Goal: Share content: Share content

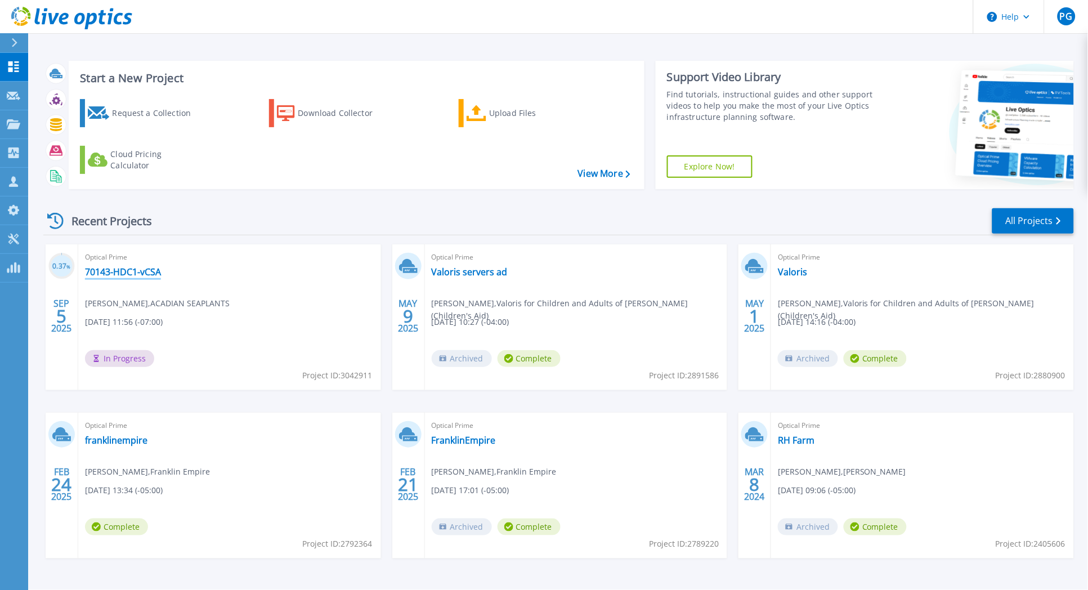
click at [146, 270] on link "70143-HDC1-vCSA" at bounding box center [123, 271] width 76 height 11
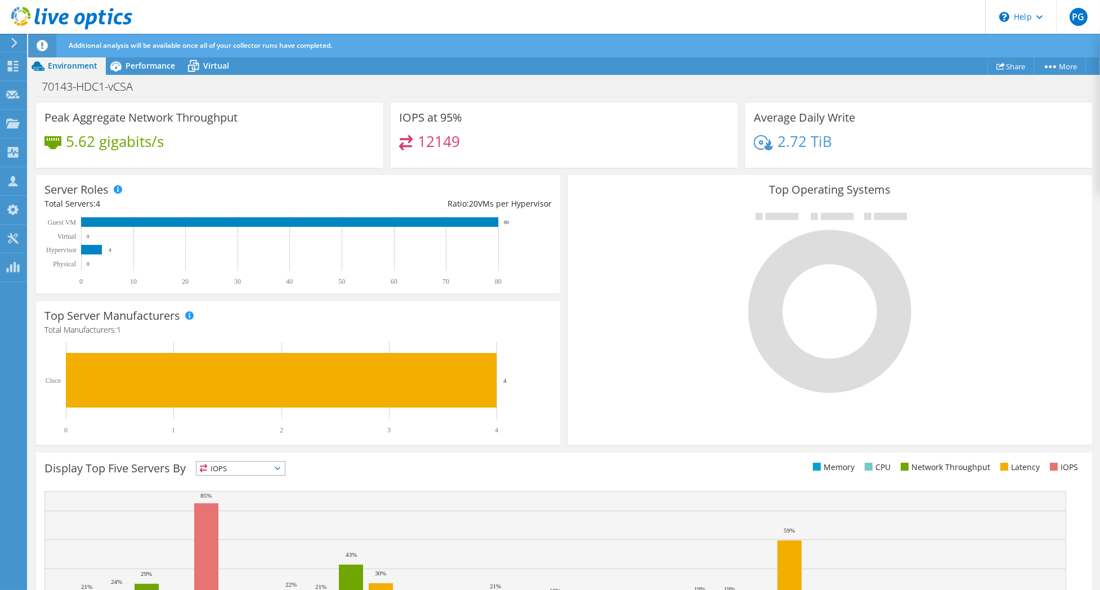
scroll to position [2, 0]
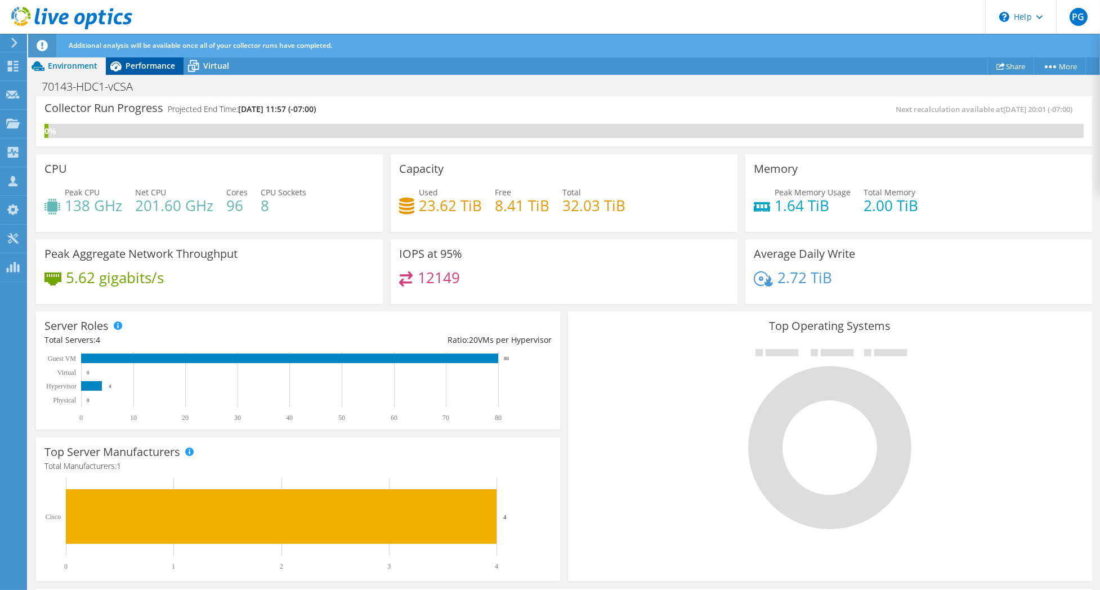
click at [151, 64] on span "Performance" at bounding box center [151, 65] width 50 height 11
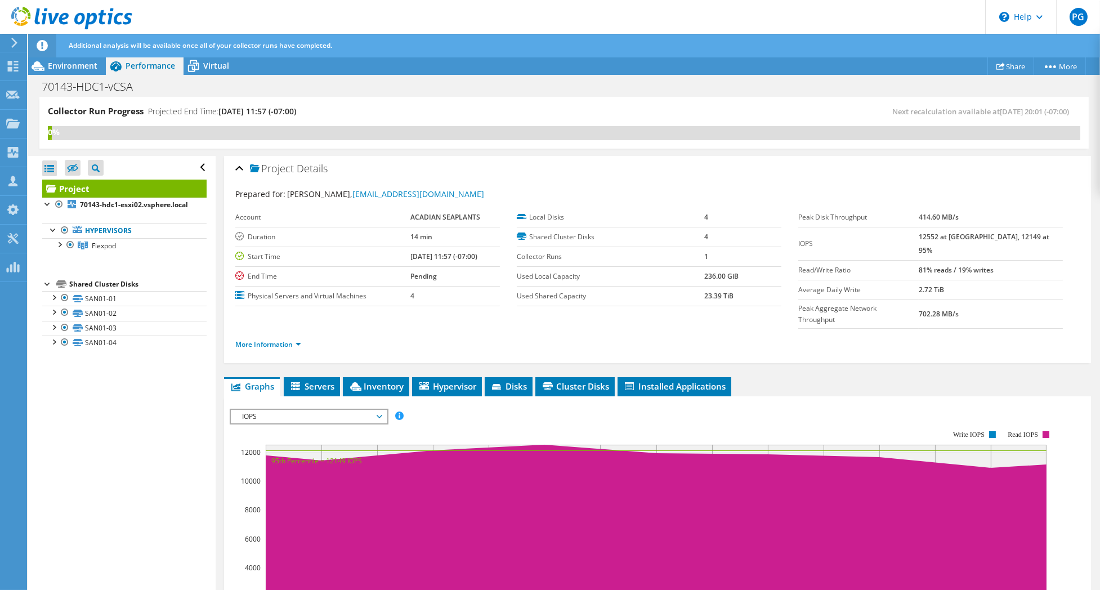
scroll to position [0, 0]
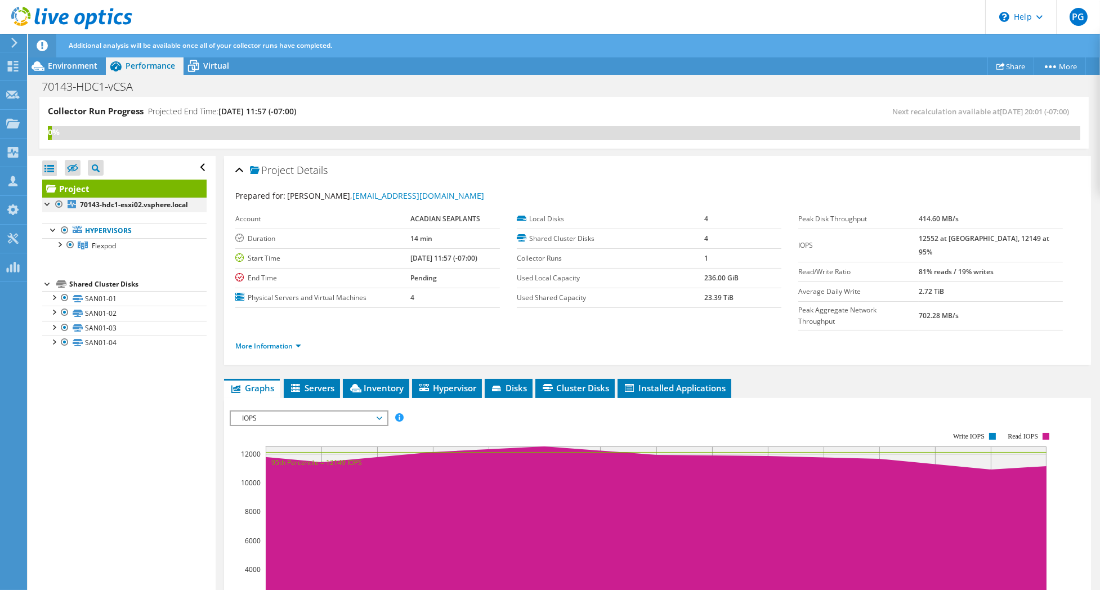
click at [48, 206] on div at bounding box center [47, 203] width 11 height 11
click at [60, 249] on div at bounding box center [58, 243] width 11 height 11
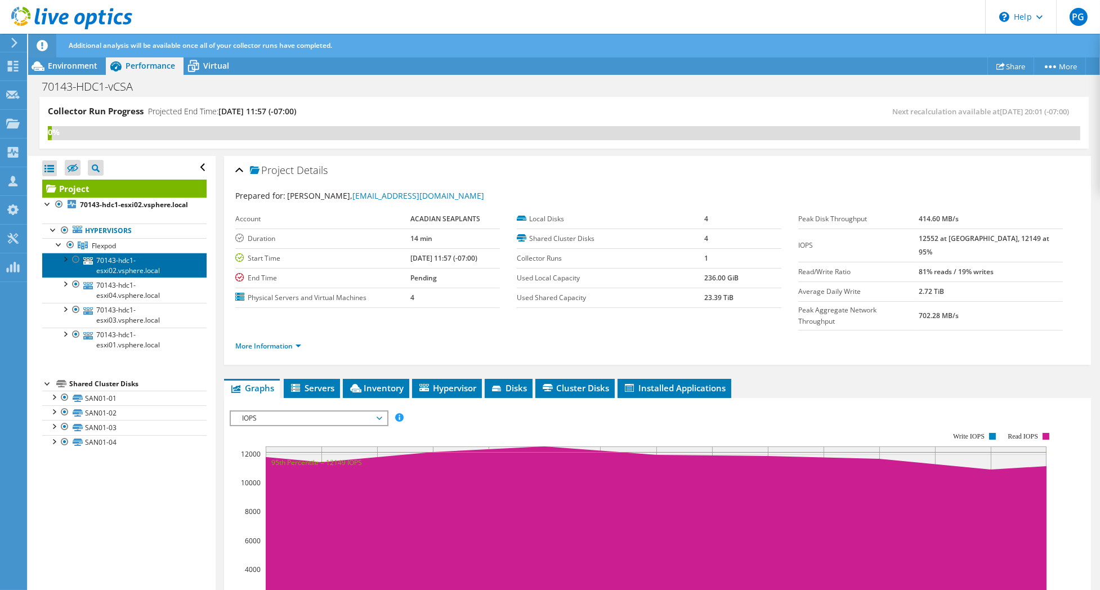
click at [111, 278] on link "70143-hdc1-esxi02.vsphere.local" at bounding box center [124, 265] width 164 height 25
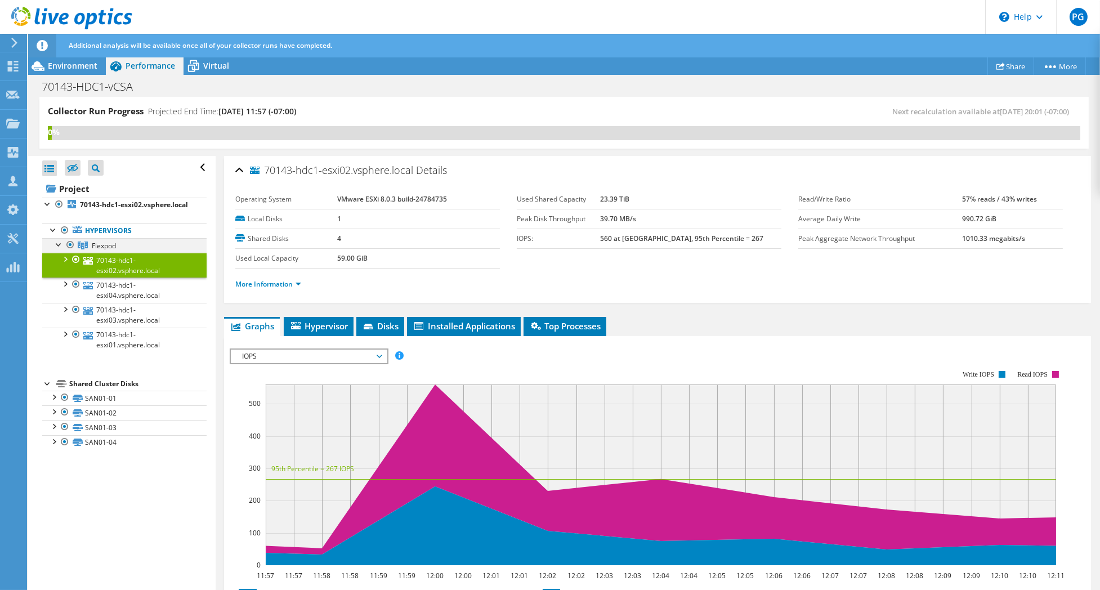
click at [58, 249] on div at bounding box center [58, 243] width 11 height 11
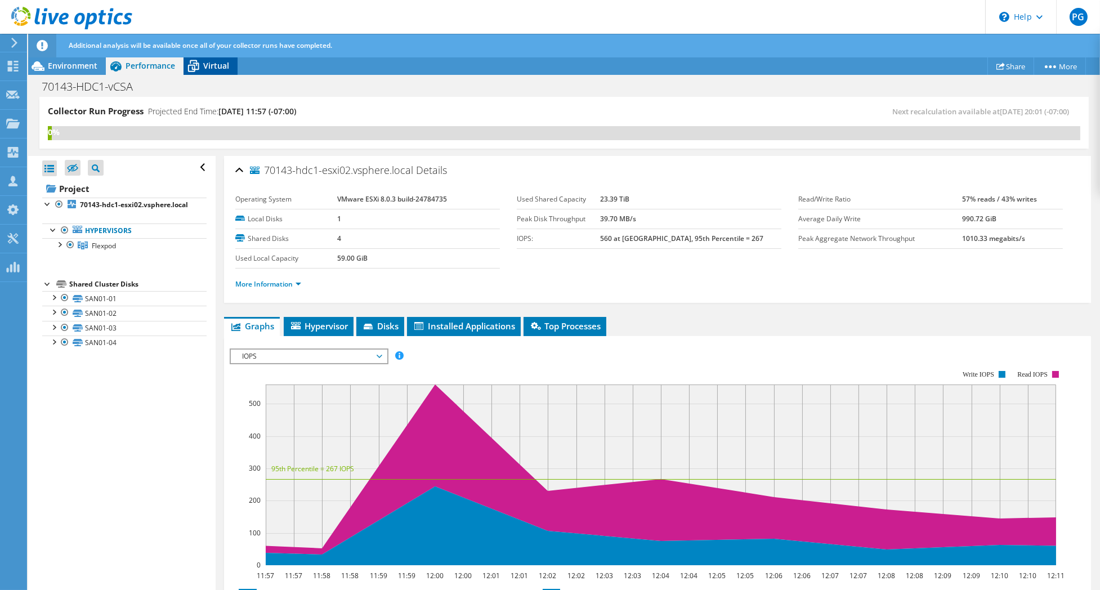
click at [220, 71] on div "Virtual" at bounding box center [211, 66] width 54 height 18
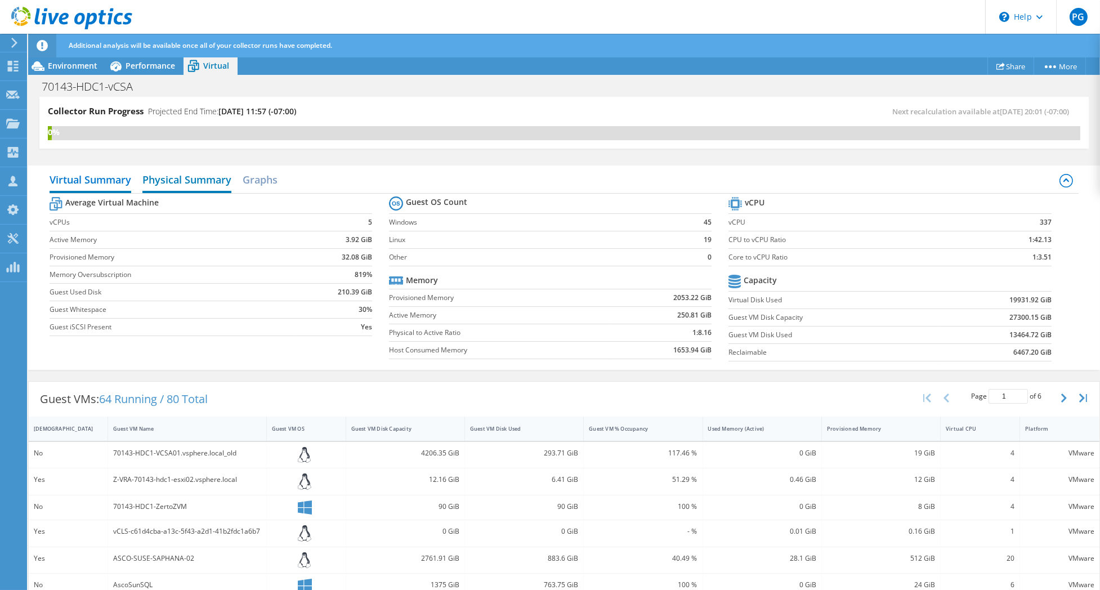
click at [187, 178] on h2 "Physical Summary" at bounding box center [186, 180] width 89 height 25
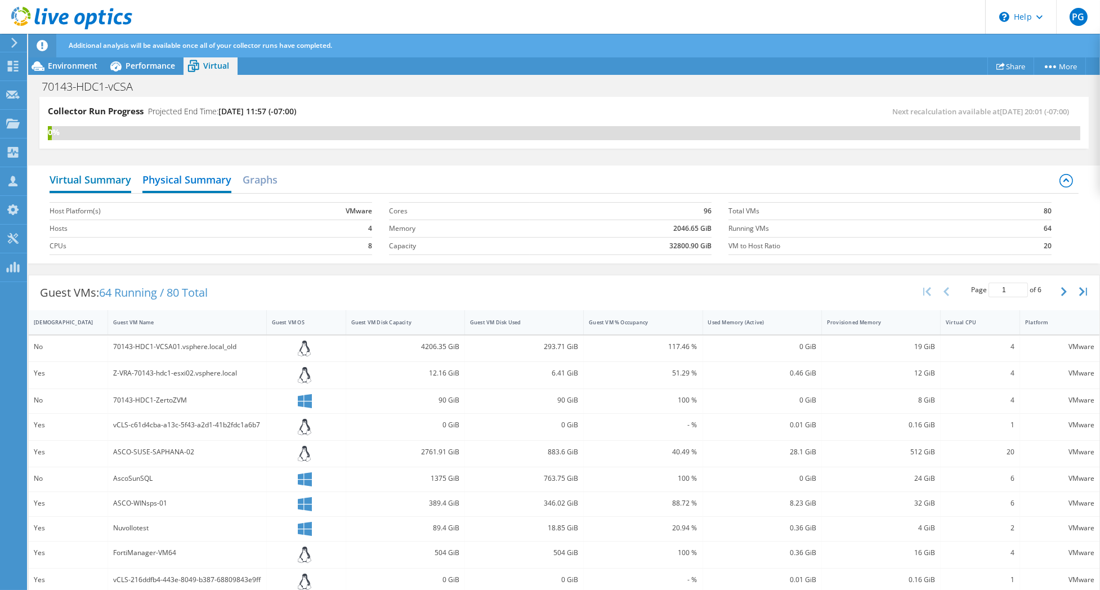
click at [106, 185] on h2 "Virtual Summary" at bounding box center [91, 180] width 82 height 25
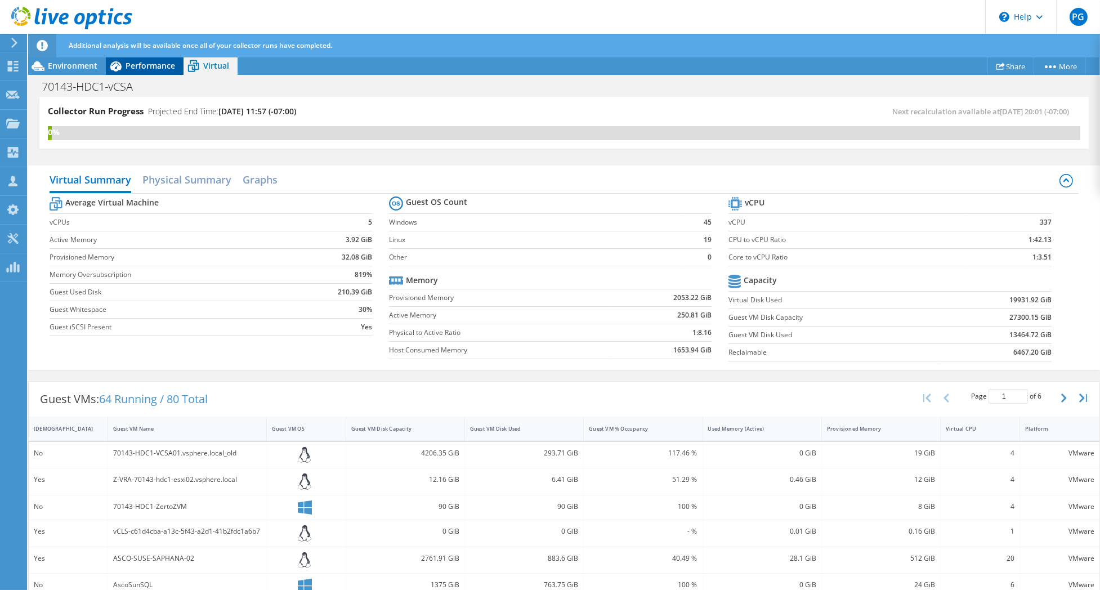
click at [155, 68] on span "Performance" at bounding box center [151, 65] width 50 height 11
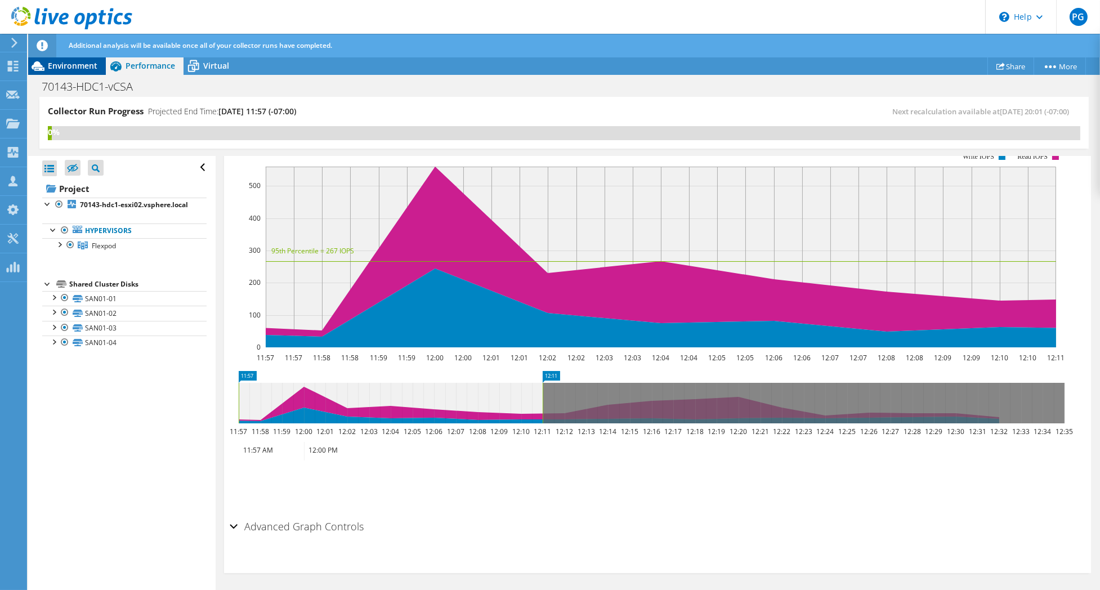
click at [72, 71] on div "Environment" at bounding box center [67, 66] width 78 height 18
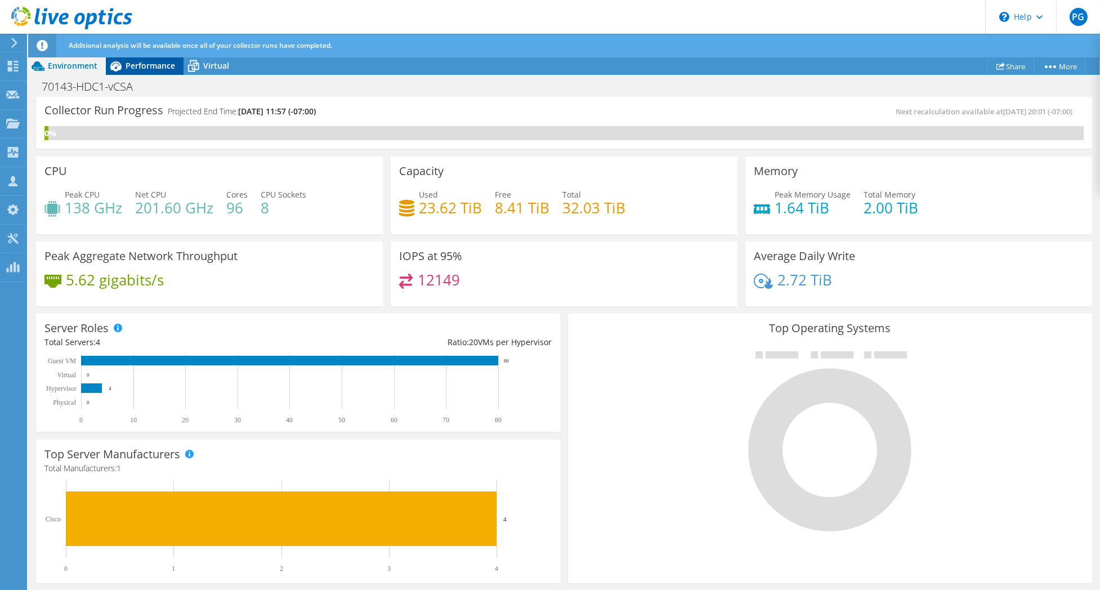
click at [115, 66] on icon at bounding box center [115, 66] width 11 height 10
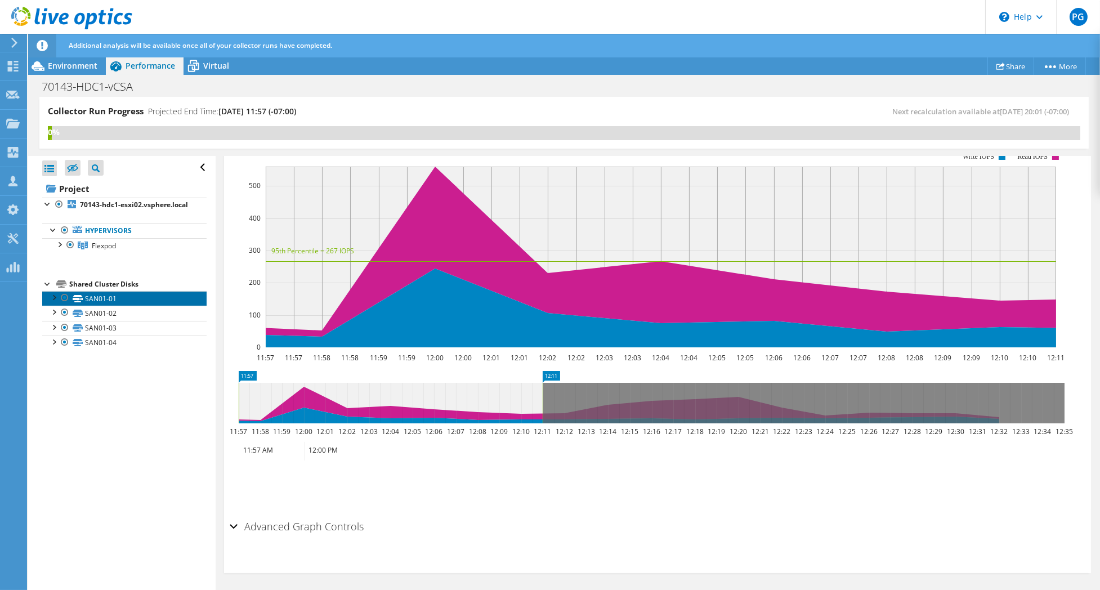
click at [108, 306] on link "SAN01-01" at bounding box center [124, 298] width 164 height 15
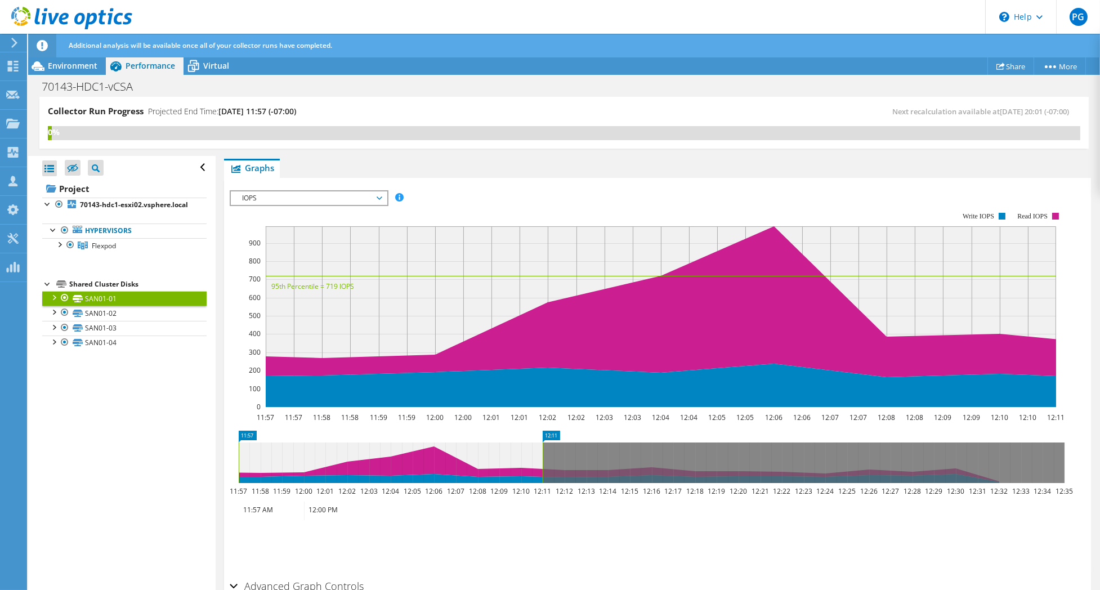
scroll to position [276, 0]
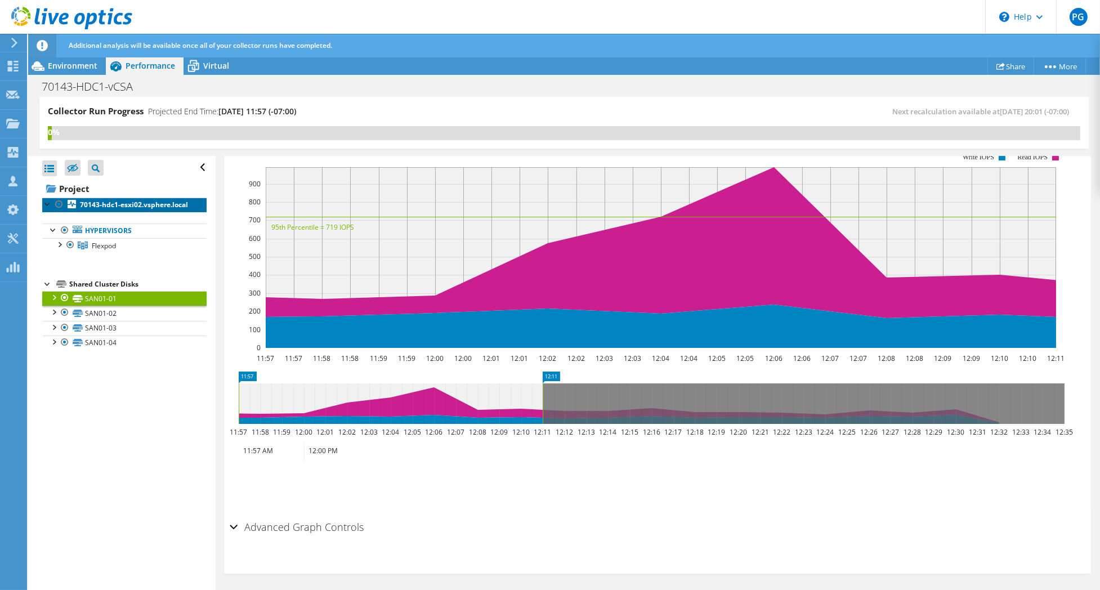
click at [105, 209] on b "70143-hdc1-esxi02.vsphere.local" at bounding box center [134, 205] width 108 height 10
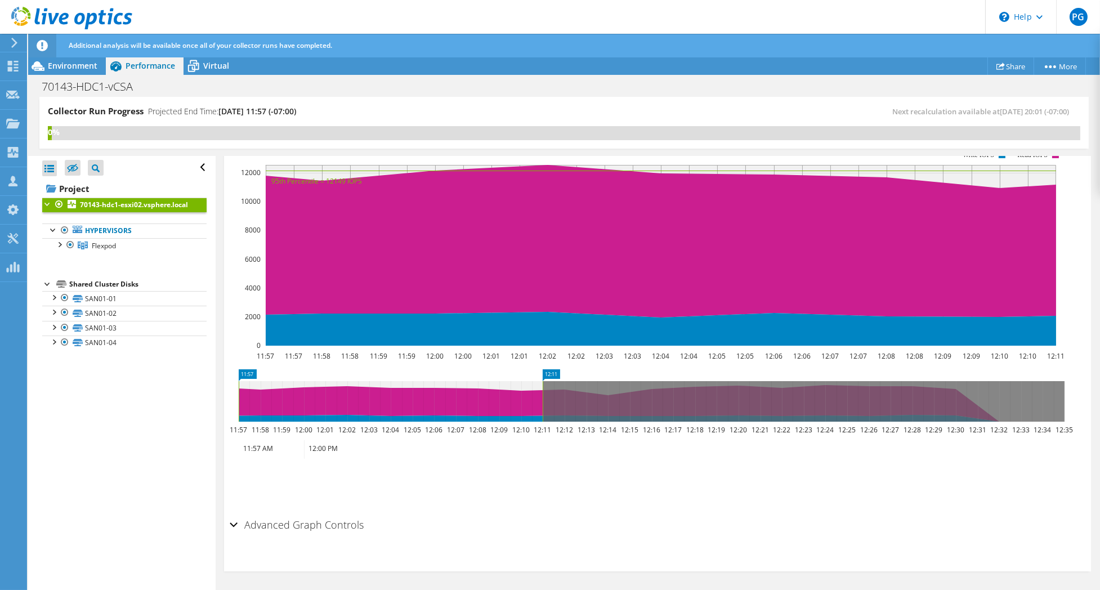
scroll to position [245, 0]
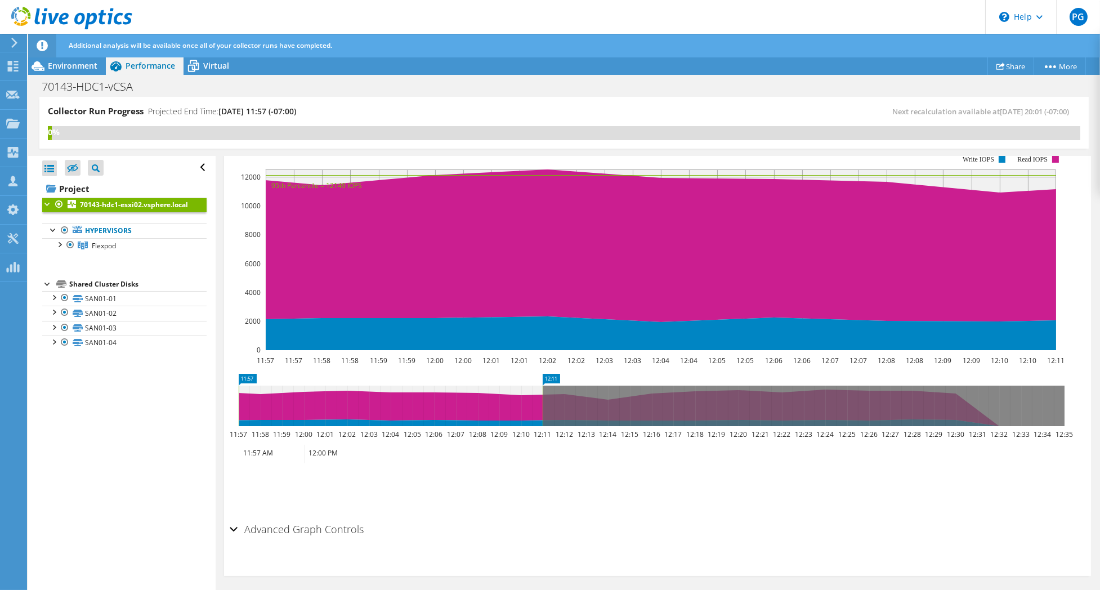
click at [66, 57] on div "Additional analysis will be available once all of your collector runs have comp…" at bounding box center [585, 46] width 1038 height 24
click at [65, 62] on span "Environment" at bounding box center [73, 65] width 50 height 11
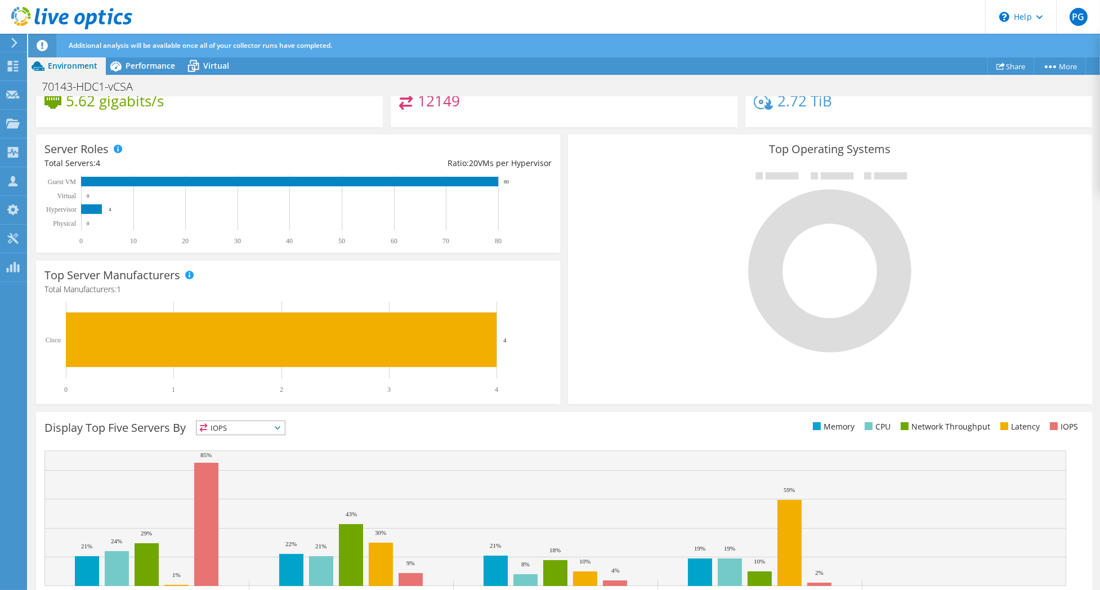
scroll to position [227, 0]
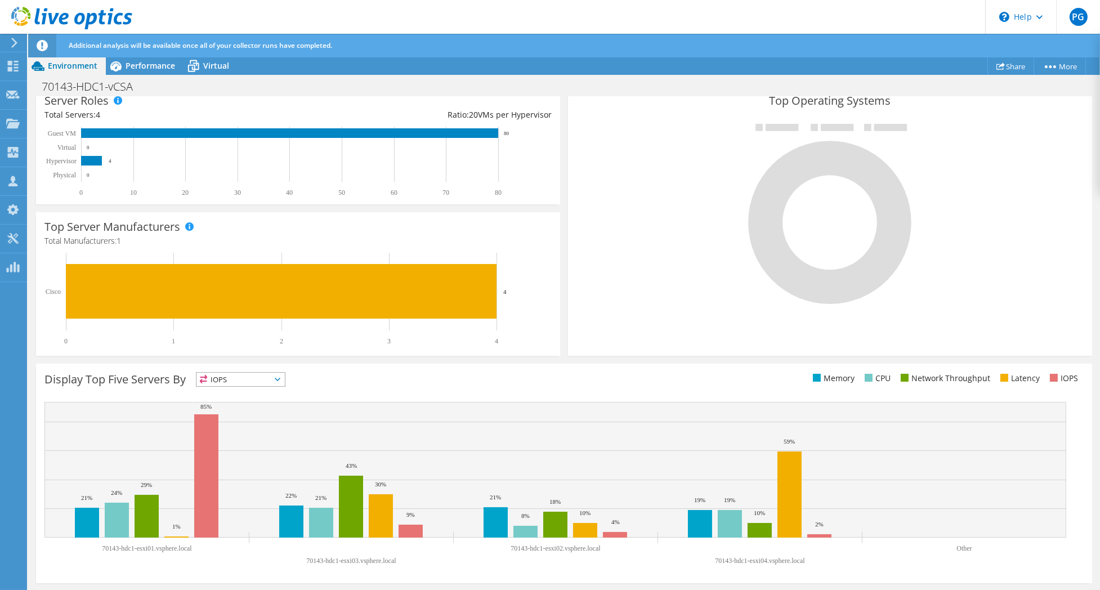
click at [284, 383] on span "IOPS" at bounding box center [241, 380] width 88 height 14
click at [254, 423] on li "CPU" at bounding box center [241, 426] width 88 height 16
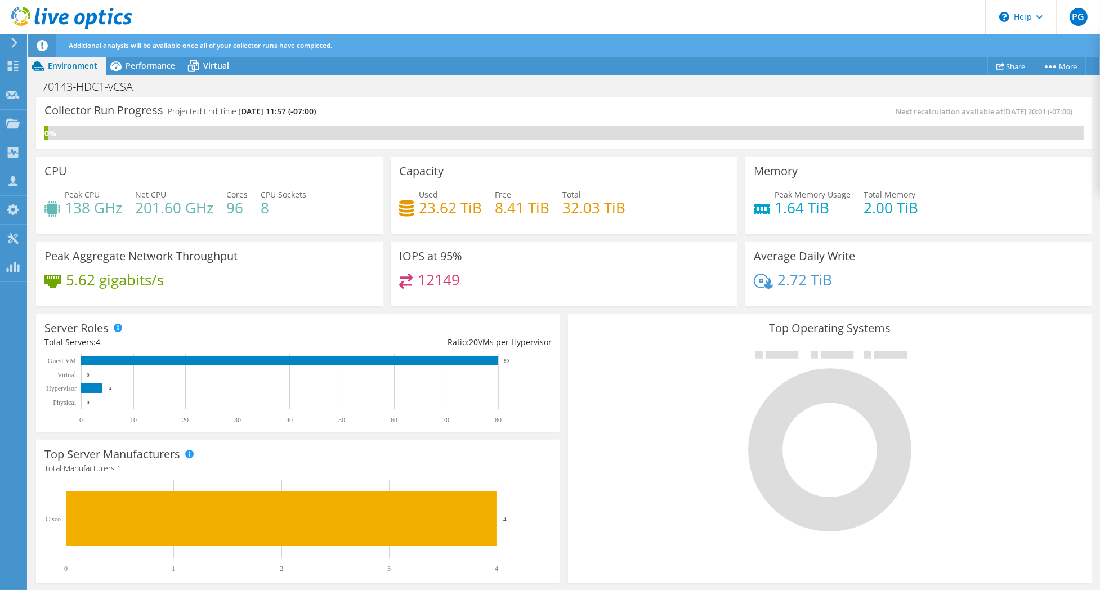
scroll to position [20, 0]
click at [168, 70] on span "Performance" at bounding box center [151, 65] width 50 height 11
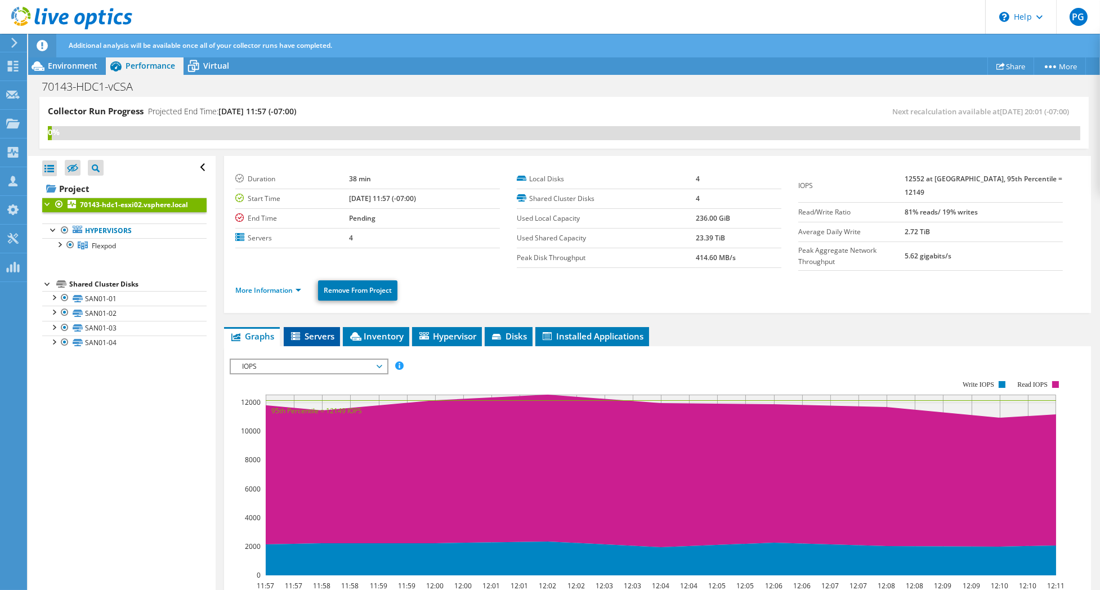
click at [312, 331] on span "Servers" at bounding box center [311, 336] width 45 height 11
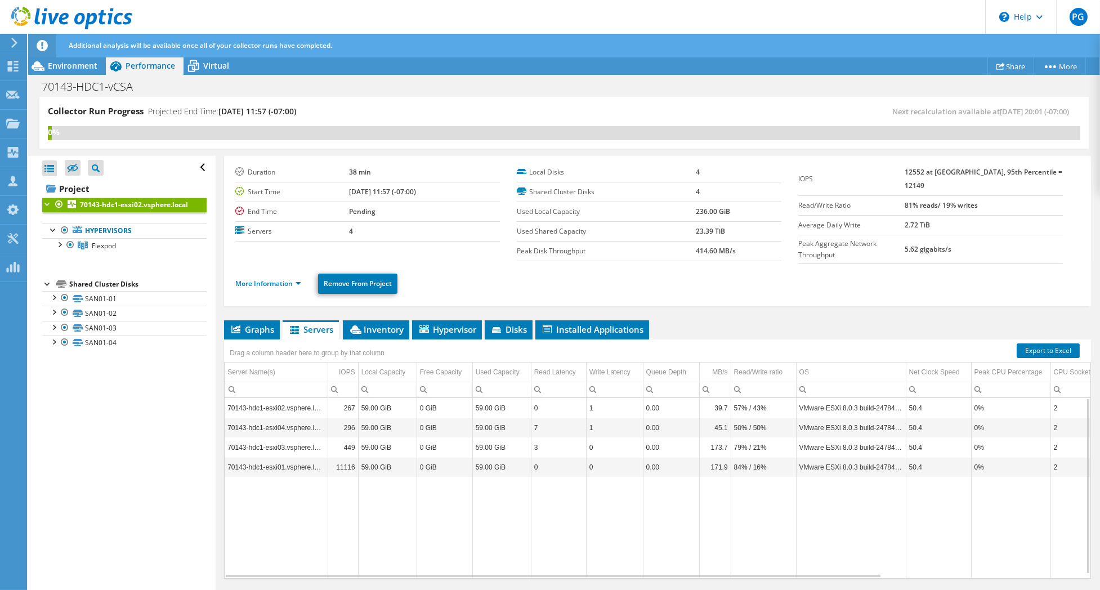
scroll to position [0, 0]
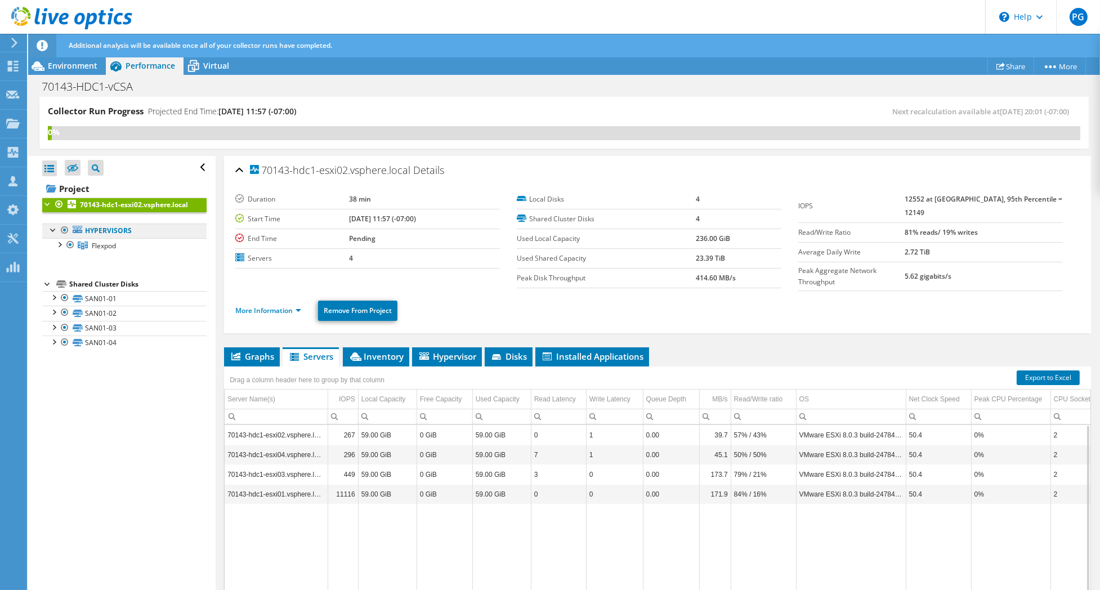
click at [109, 238] on link "Hypervisors" at bounding box center [124, 231] width 164 height 15
click at [107, 251] on span "Flexpod" at bounding box center [104, 246] width 24 height 10
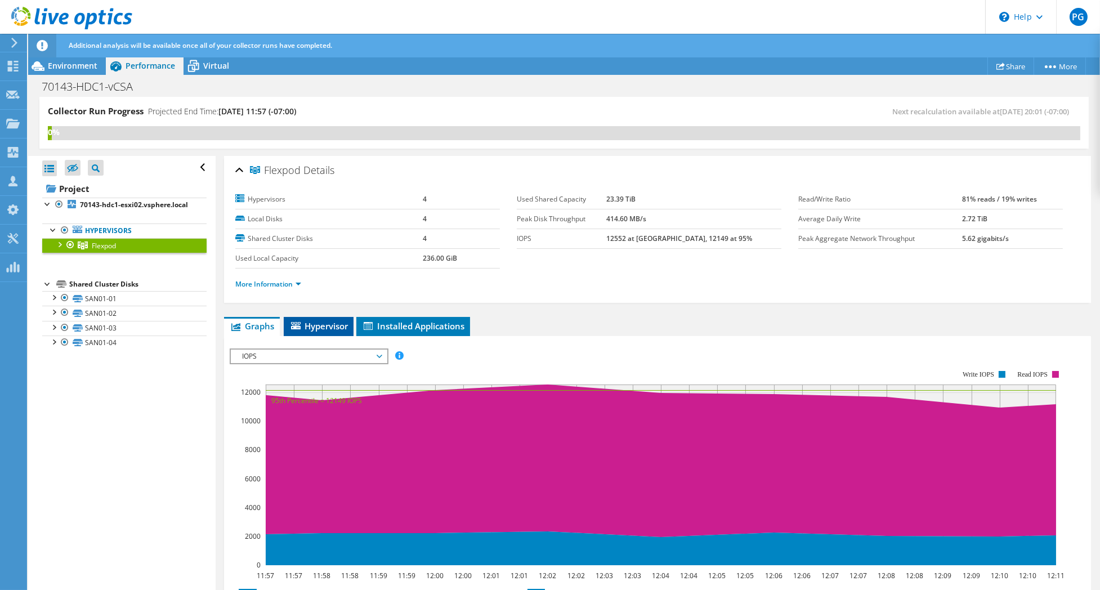
click at [320, 327] on span "Hypervisor" at bounding box center [318, 325] width 59 height 11
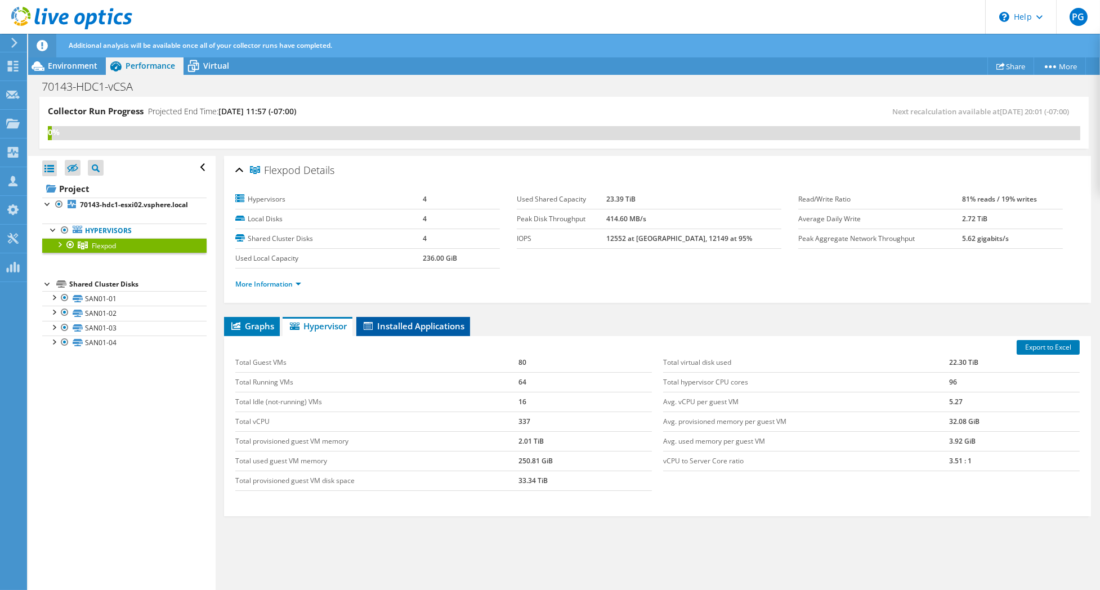
click at [391, 325] on span "Installed Applications" at bounding box center [413, 325] width 102 height 11
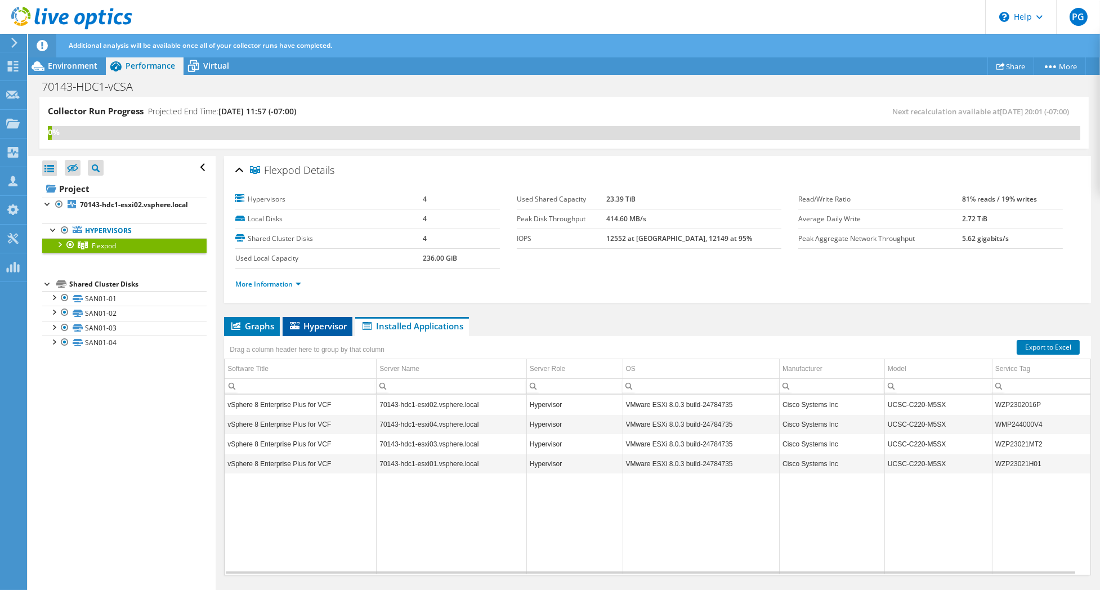
click at [329, 328] on span "Hypervisor" at bounding box center [317, 325] width 59 height 11
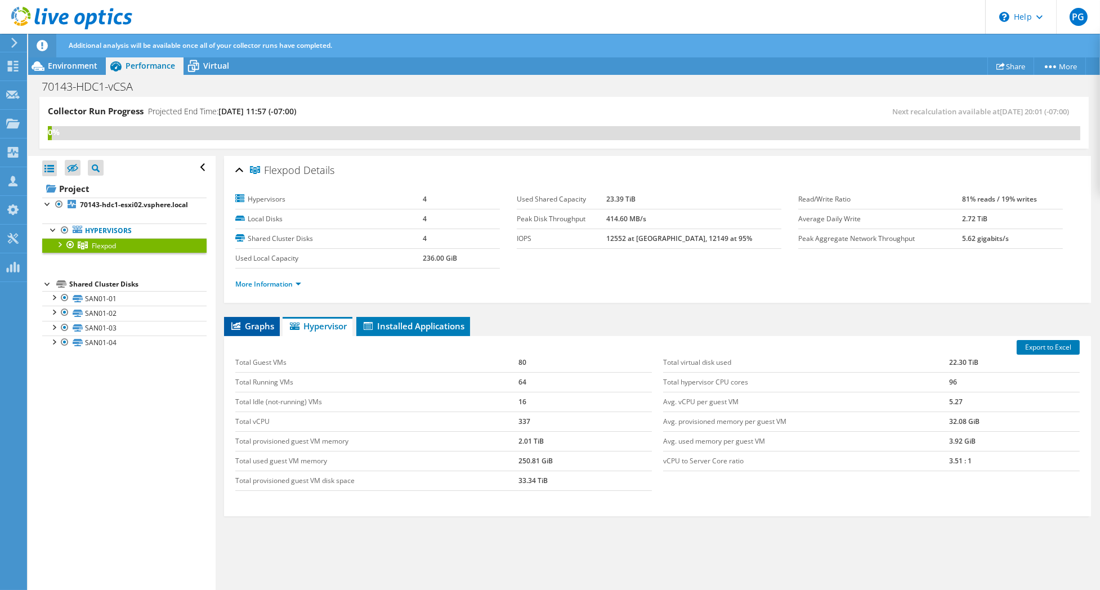
click at [258, 323] on span "Graphs" at bounding box center [252, 325] width 44 height 11
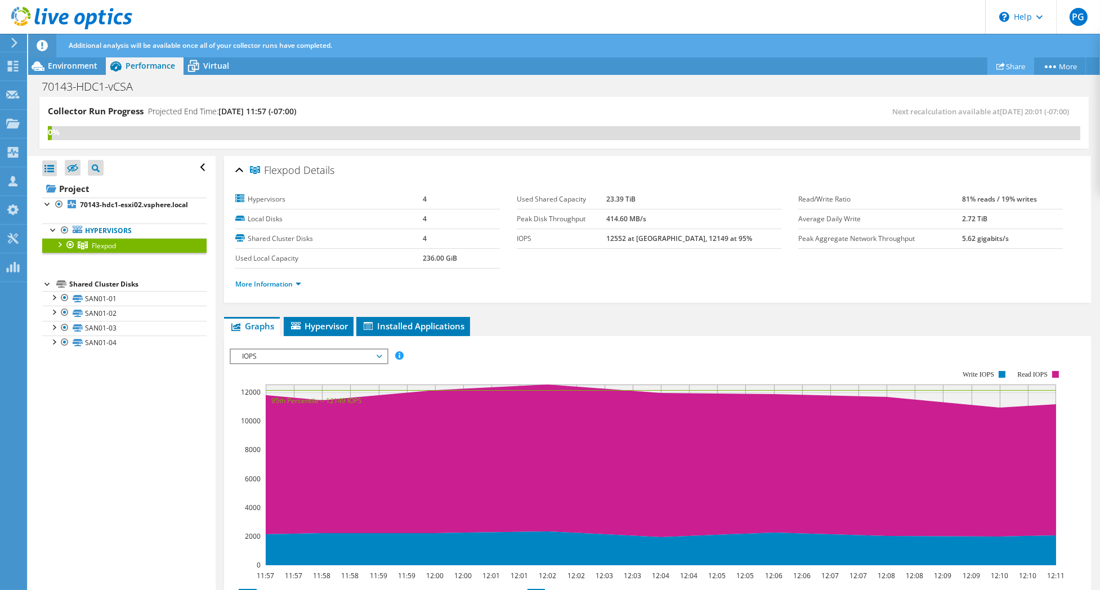
click at [1019, 66] on link "Share" at bounding box center [1011, 65] width 47 height 17
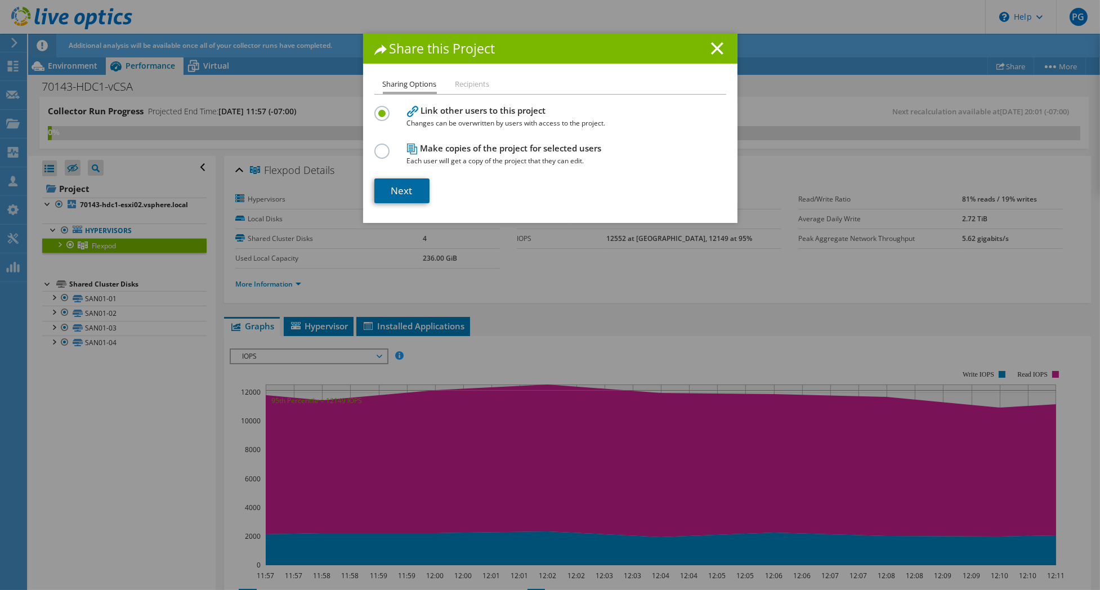
click at [402, 186] on link "Next" at bounding box center [401, 190] width 55 height 25
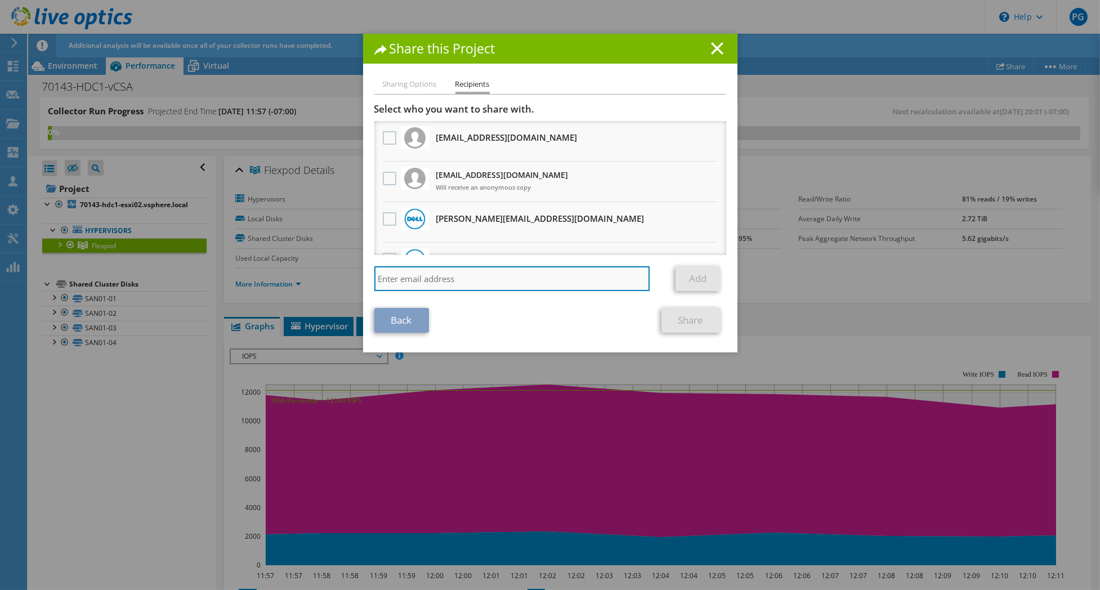
click at [474, 269] on input "search" at bounding box center [512, 278] width 276 height 25
click at [428, 278] on input "sebastien" at bounding box center [512, 278] width 276 height 25
paste input ".deschamps@rci.rogers.com"
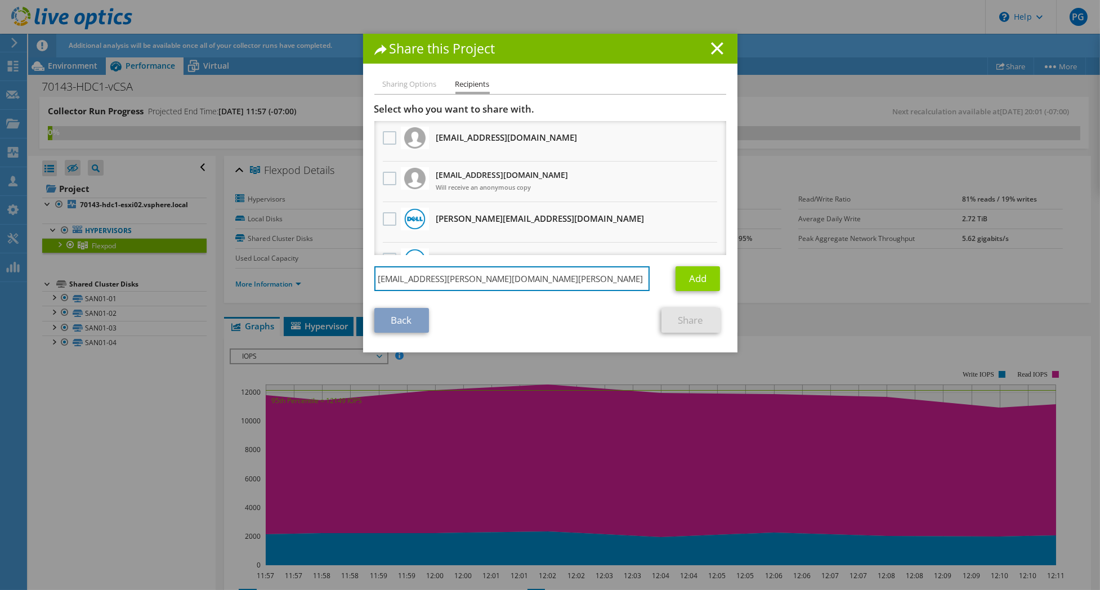
type input "sebastien.deschamps@rci.rogers.com"
click at [690, 276] on link "Add" at bounding box center [698, 278] width 44 height 25
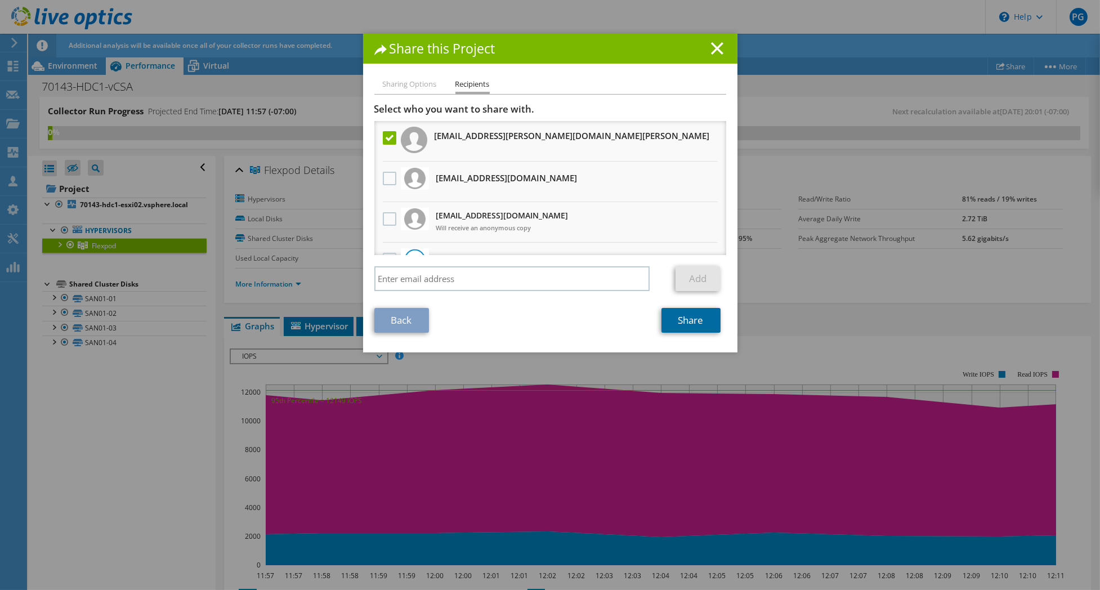
click at [683, 315] on link "Share" at bounding box center [691, 320] width 59 height 25
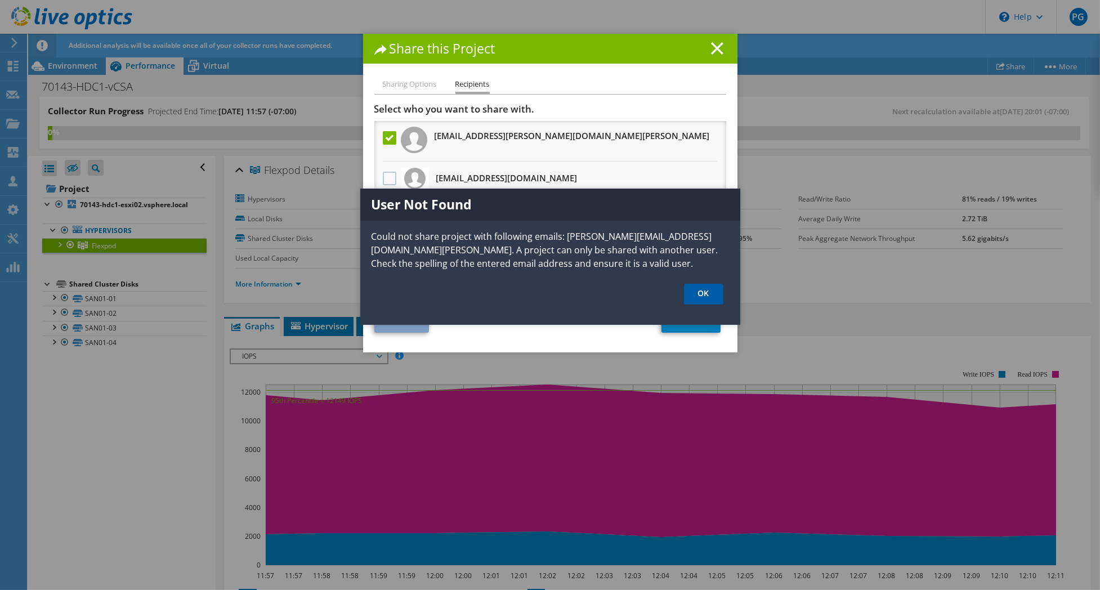
click at [702, 289] on link "OK" at bounding box center [703, 294] width 39 height 21
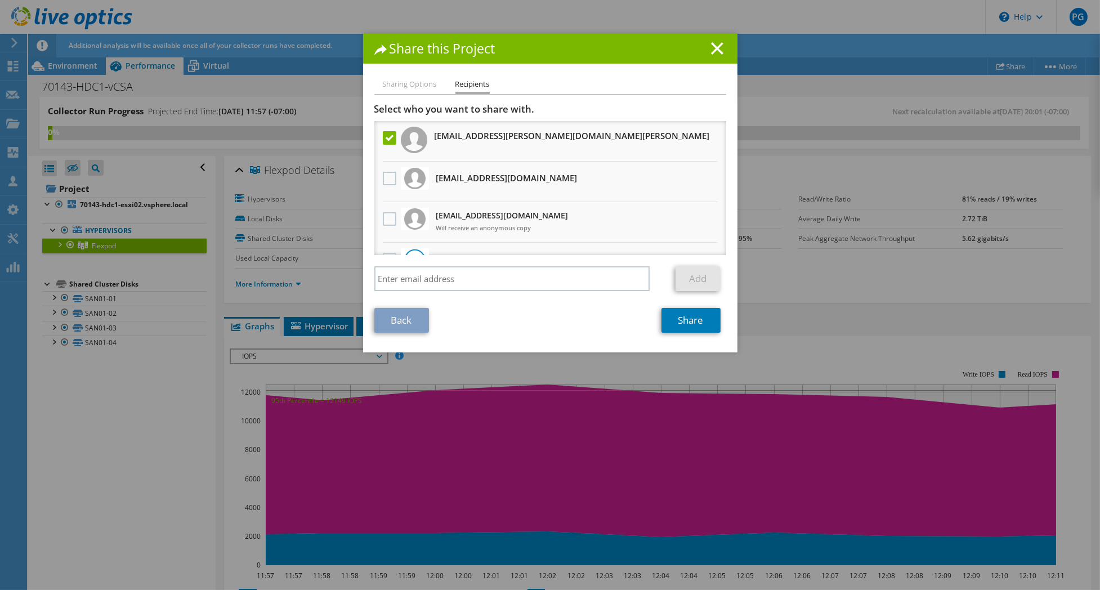
click at [717, 45] on h1 "Share this Project" at bounding box center [550, 48] width 352 height 13
click at [711, 44] on icon at bounding box center [717, 48] width 12 height 12
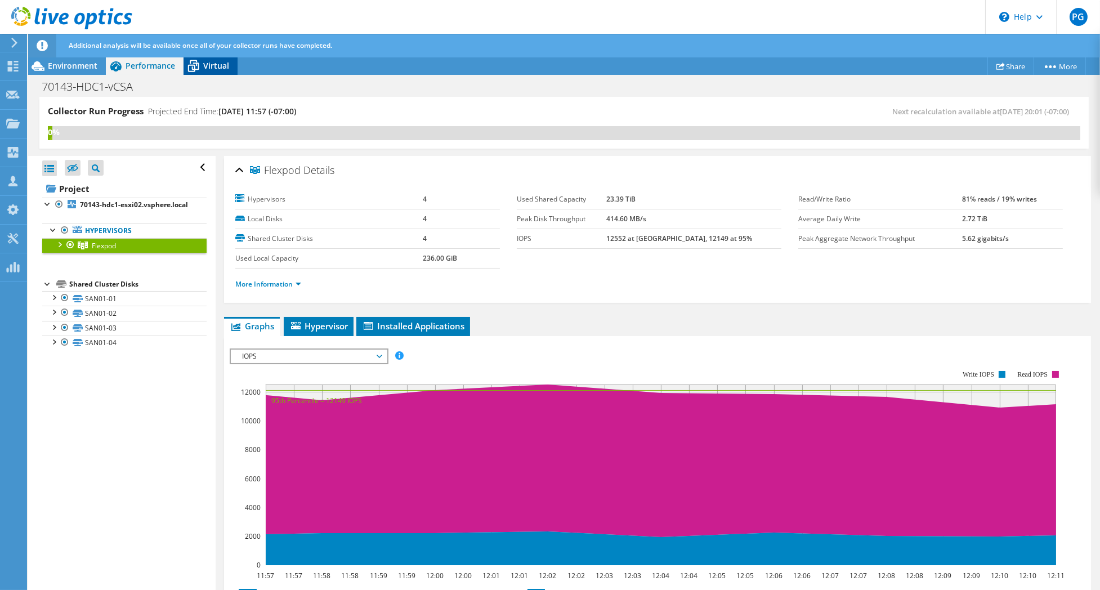
click at [221, 62] on span "Virtual" at bounding box center [216, 65] width 26 height 11
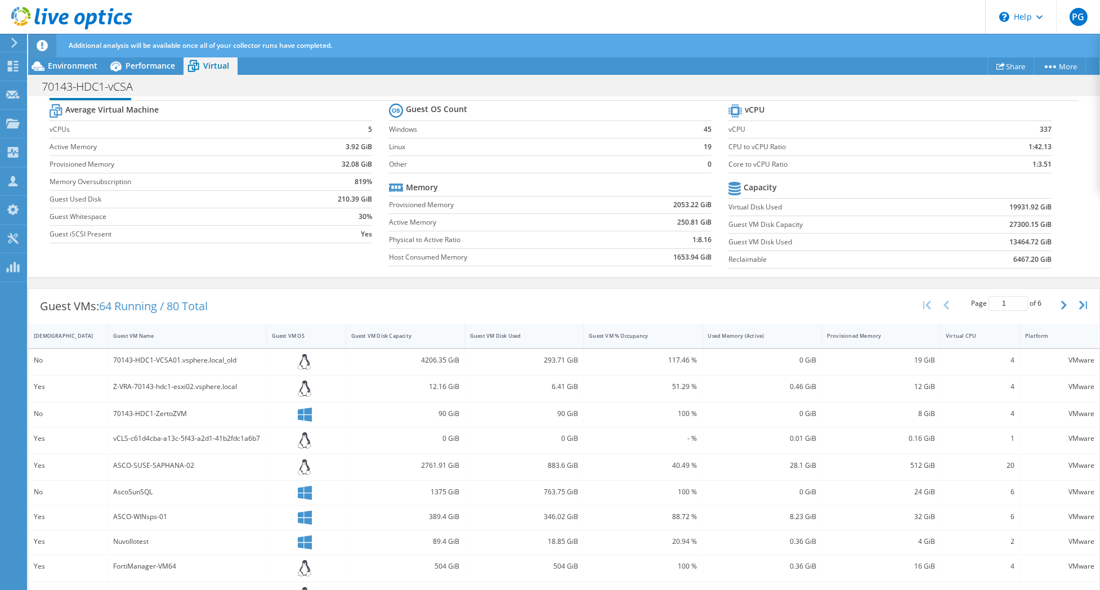
scroll to position [75, 0]
click at [199, 360] on div "70143-HDC1-VCSA01.vsphere.local_old" at bounding box center [187, 360] width 148 height 12
click at [43, 363] on div "No" at bounding box center [68, 360] width 69 height 12
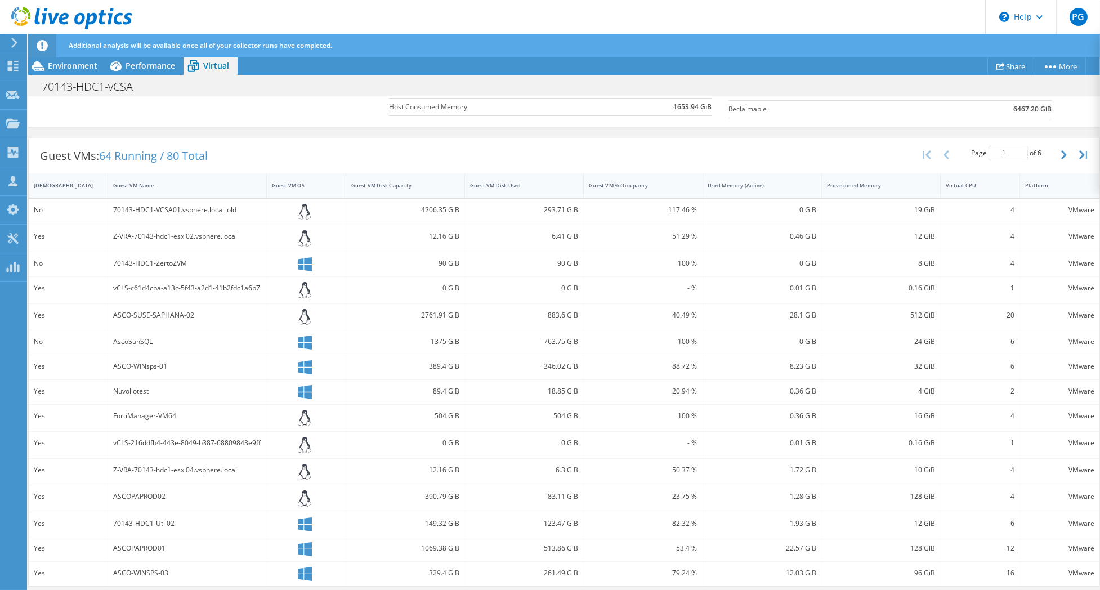
click at [563, 234] on div "6.41 GiB" at bounding box center [524, 236] width 108 height 12
click at [291, 263] on div at bounding box center [306, 264] width 69 height 14
click at [213, 262] on div "70143-HDC1-ZertoZVM" at bounding box center [187, 263] width 148 height 12
click at [1061, 153] on icon "button" at bounding box center [1064, 154] width 6 height 9
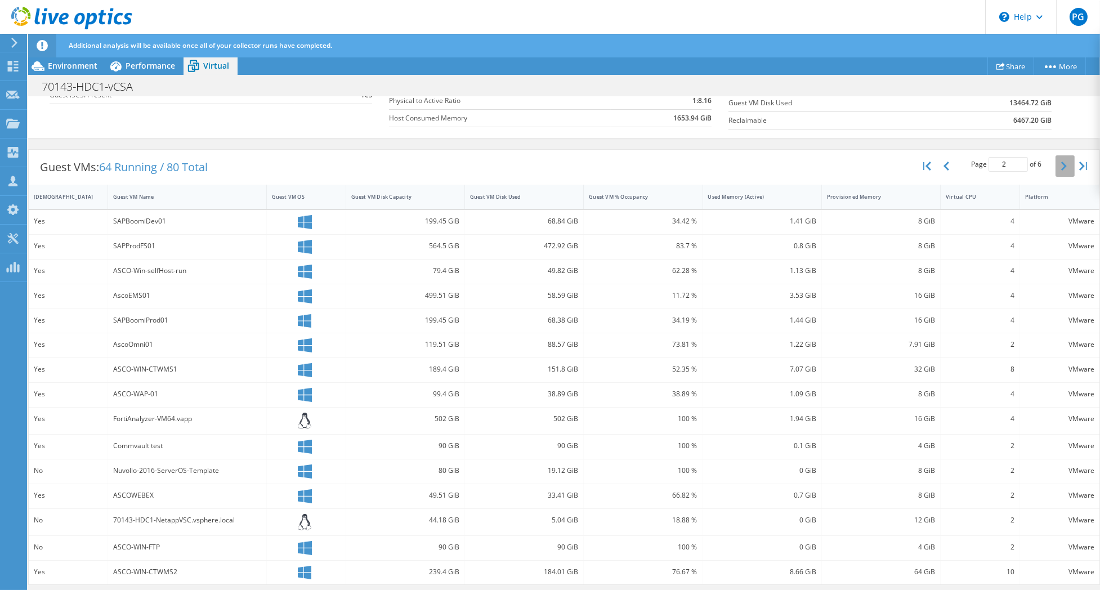
scroll to position [230, 0]
click at [1061, 171] on icon "button" at bounding box center [1064, 167] width 6 height 9
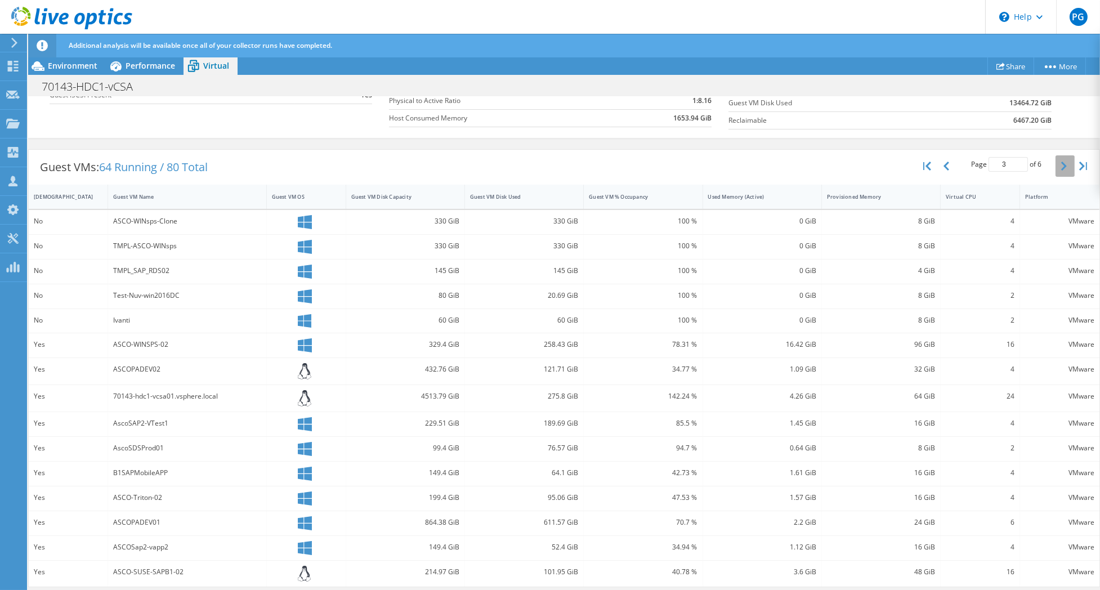
click at [1061, 162] on icon "button" at bounding box center [1064, 166] width 6 height 9
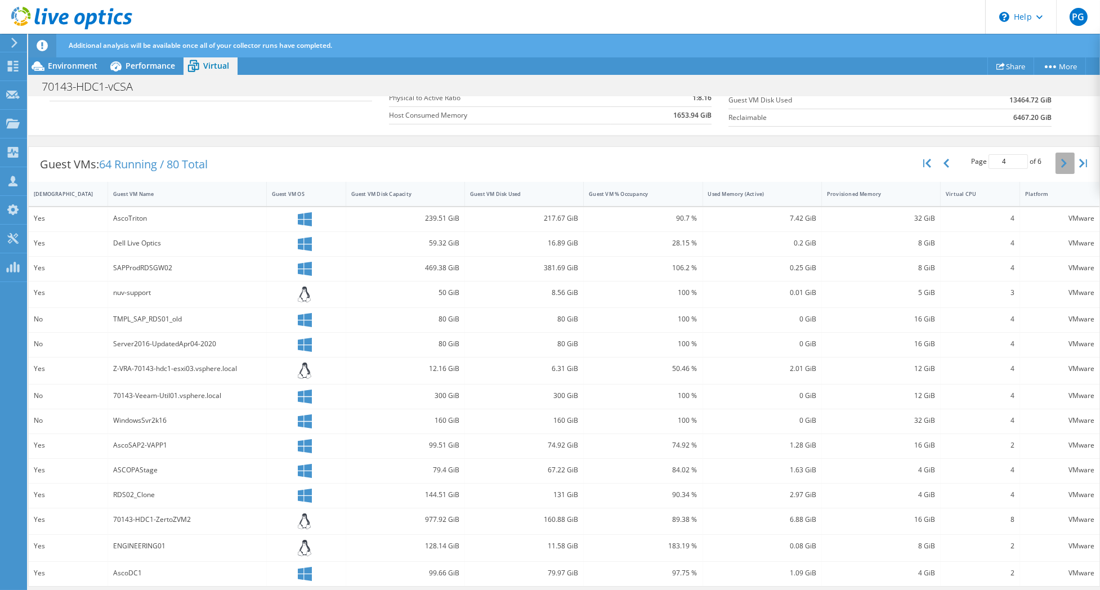
click at [1061, 160] on icon "button" at bounding box center [1064, 163] width 6 height 9
click at [1061, 162] on icon "button" at bounding box center [1064, 166] width 6 height 9
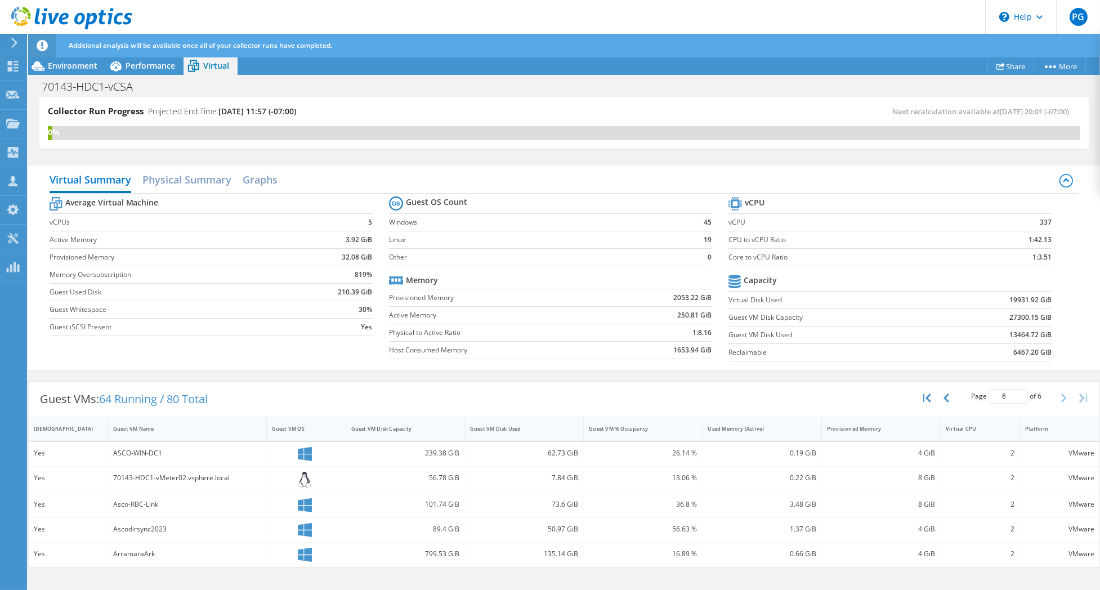
scroll to position [0, 0]
click at [1051, 160] on div "Virtual Summary Physical Summary Graphs Average Virtual Machine vCPUs 5 Active …" at bounding box center [564, 268] width 1072 height 216
click at [947, 398] on icon "button" at bounding box center [947, 398] width 6 height 9
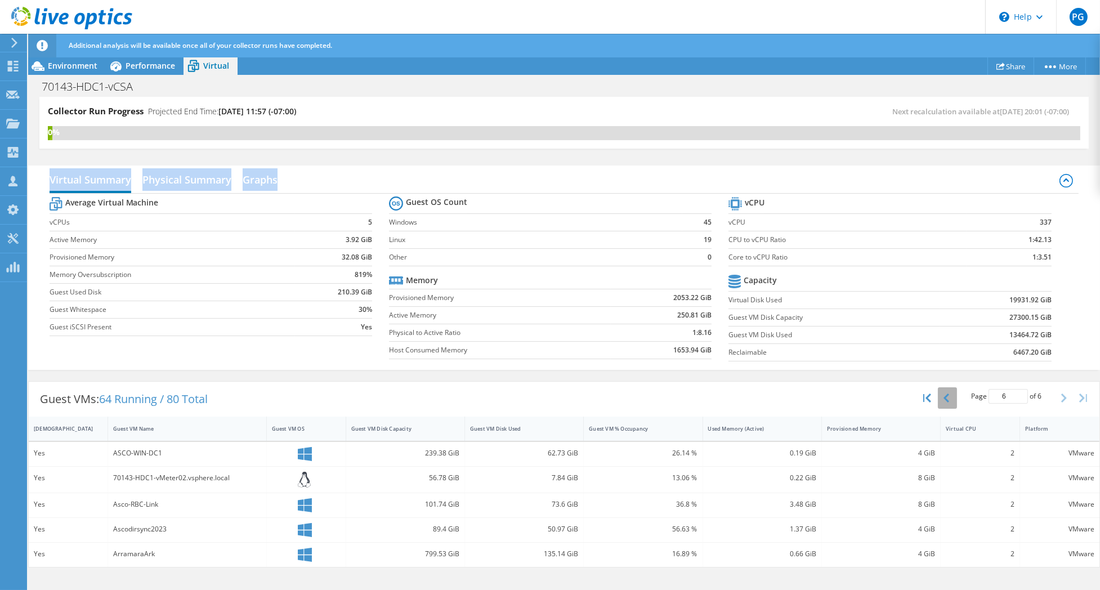
type input "5"
click at [957, 398] on div "Page 5 of 6 5 rows 10 rows 20 rows 25 rows 50 rows 100 rows" at bounding box center [1006, 397] width 99 height 21
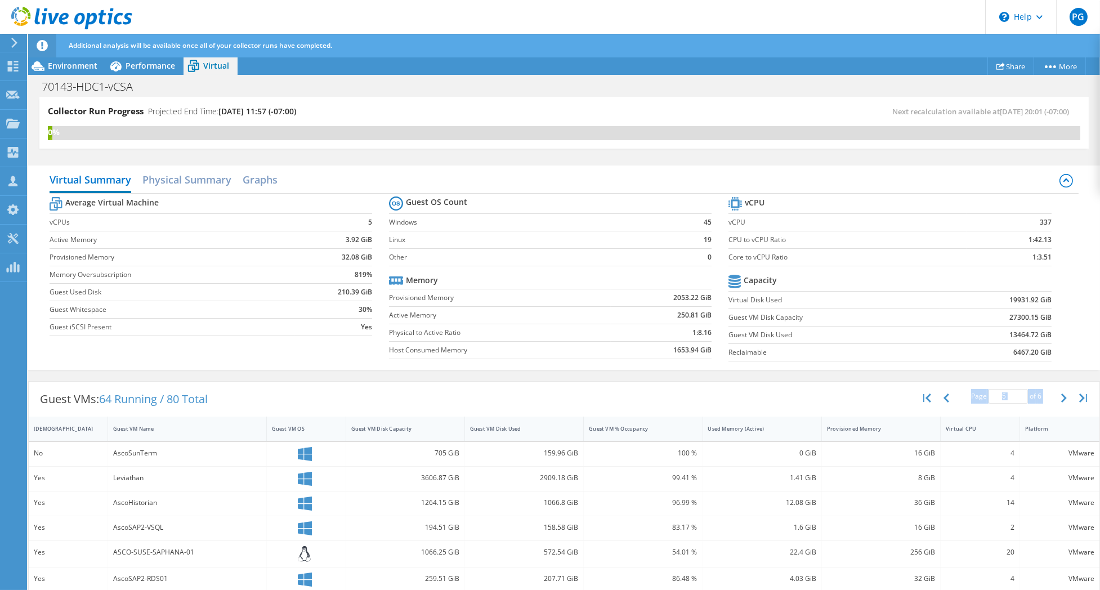
click at [957, 398] on div "Page 5 of 6 5 rows 10 rows 20 rows 25 rows 50 rows 100 rows" at bounding box center [1006, 397] width 99 height 21
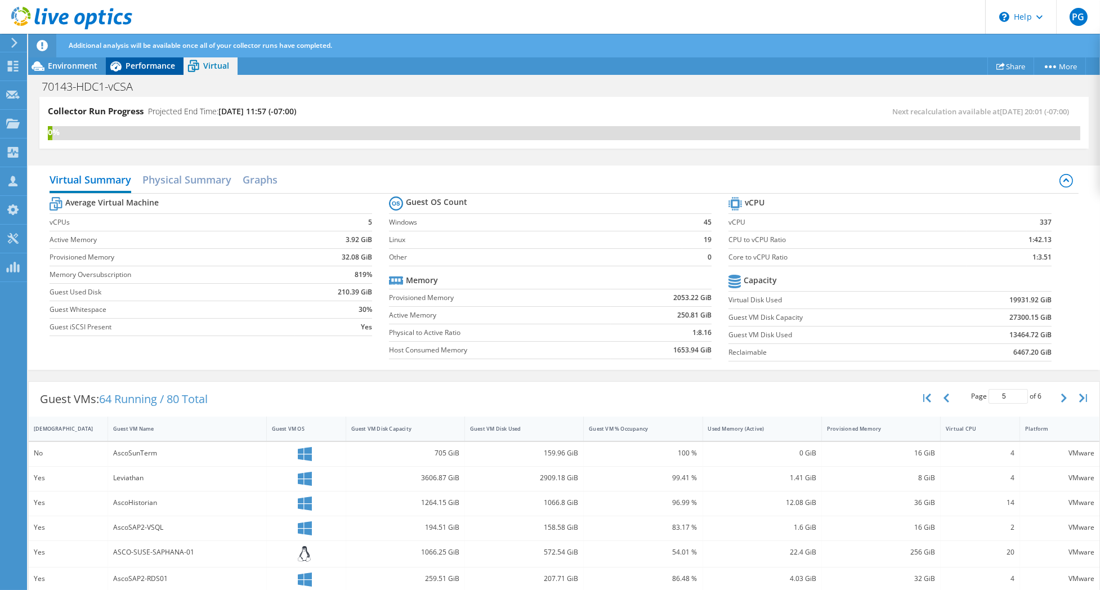
click at [141, 65] on span "Performance" at bounding box center [151, 65] width 50 height 11
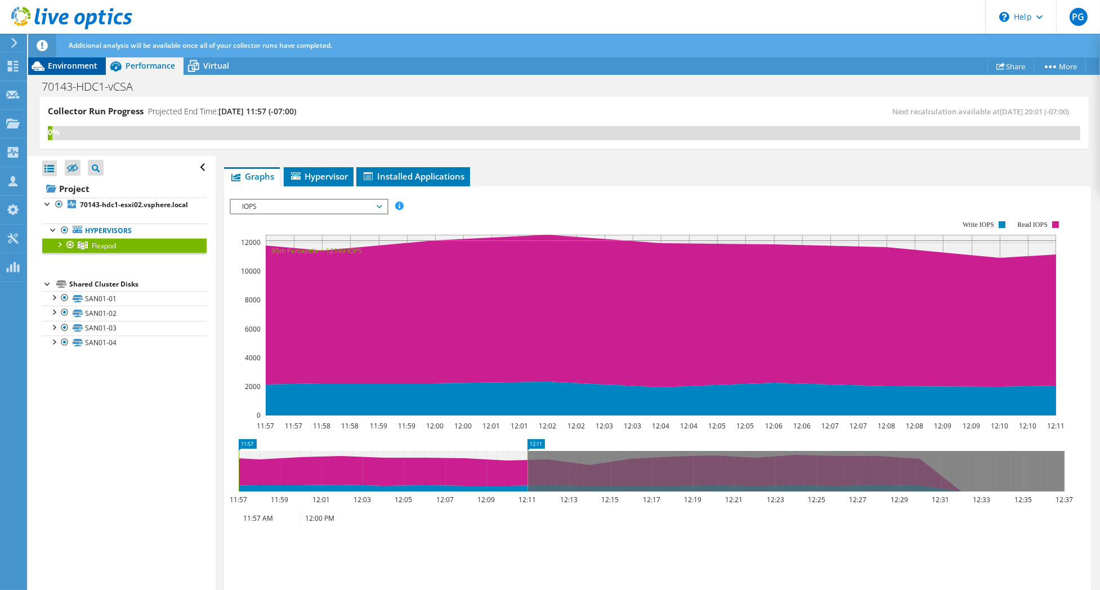
click at [86, 65] on span "Environment" at bounding box center [73, 65] width 50 height 11
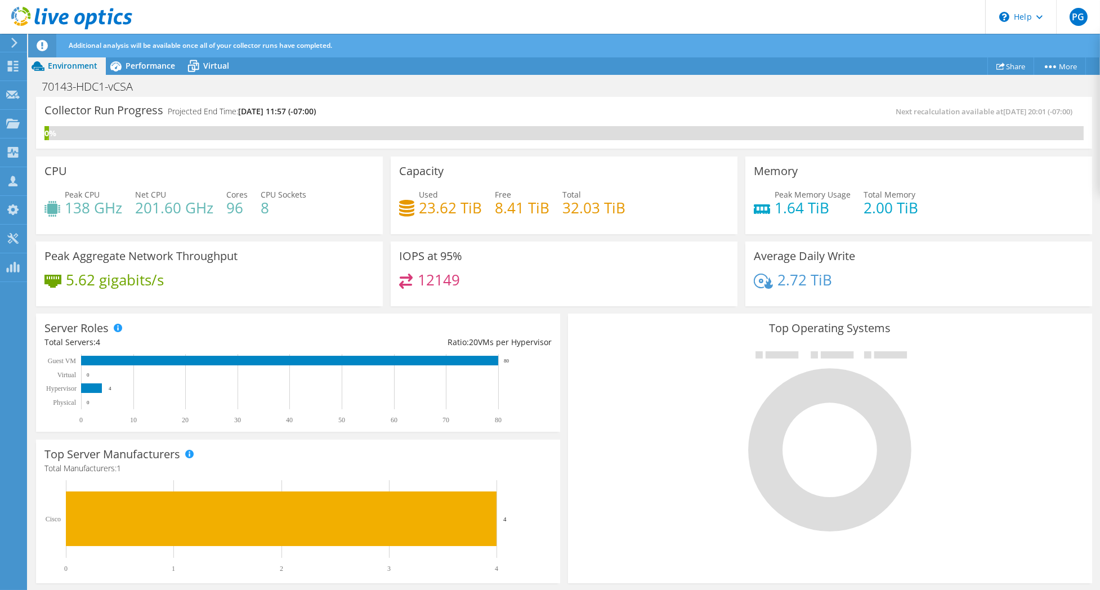
scroll to position [142, 0]
click at [144, 66] on span "Performance" at bounding box center [151, 65] width 50 height 11
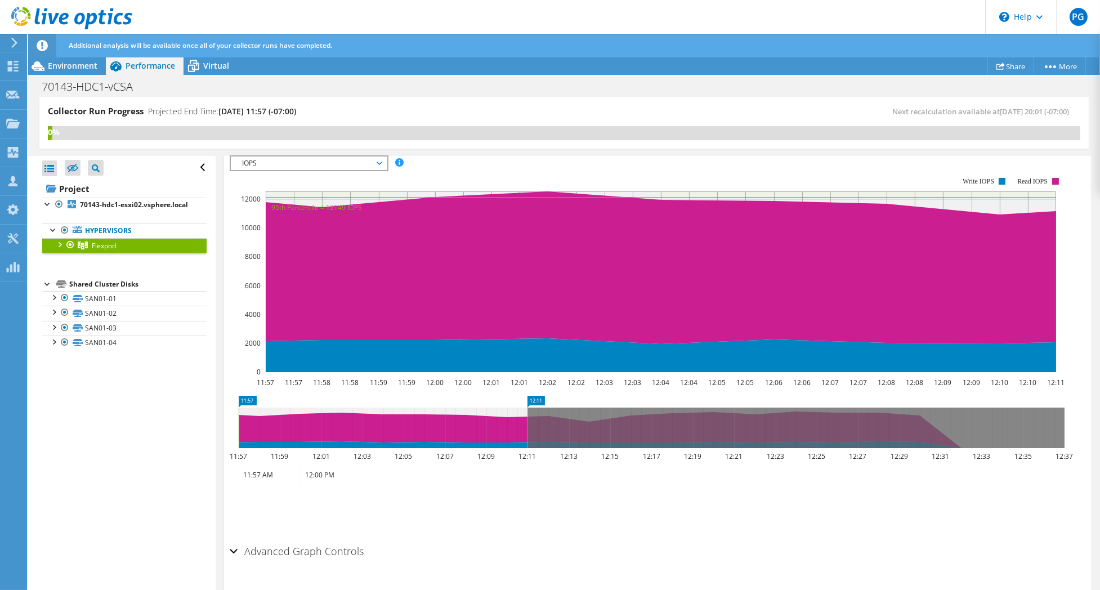
scroll to position [218, 0]
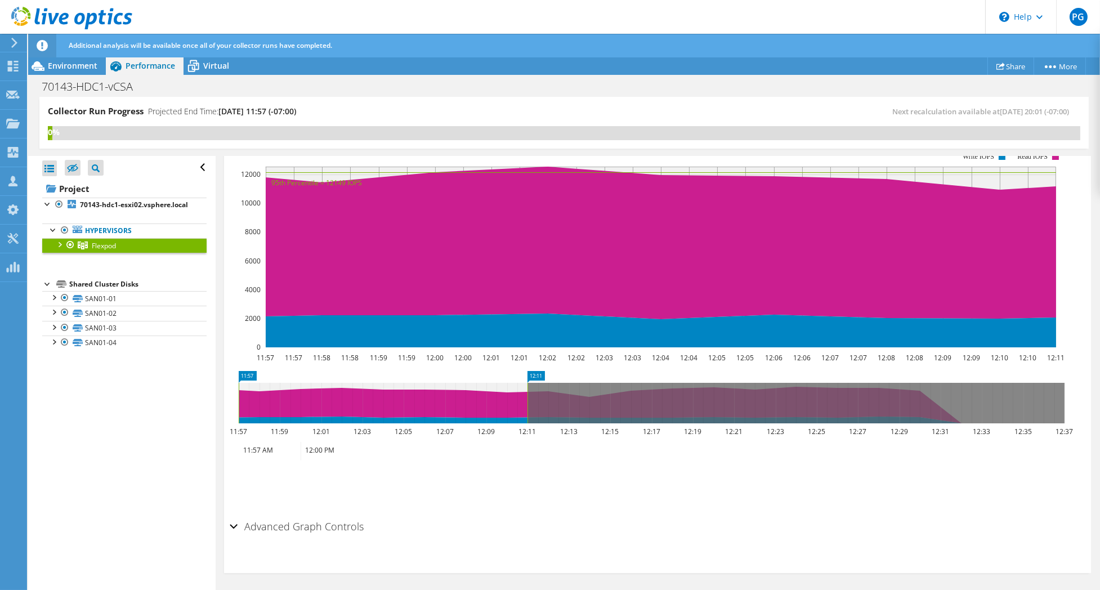
click at [238, 530] on div "Advanced Graph Controls" at bounding box center [658, 527] width 856 height 24
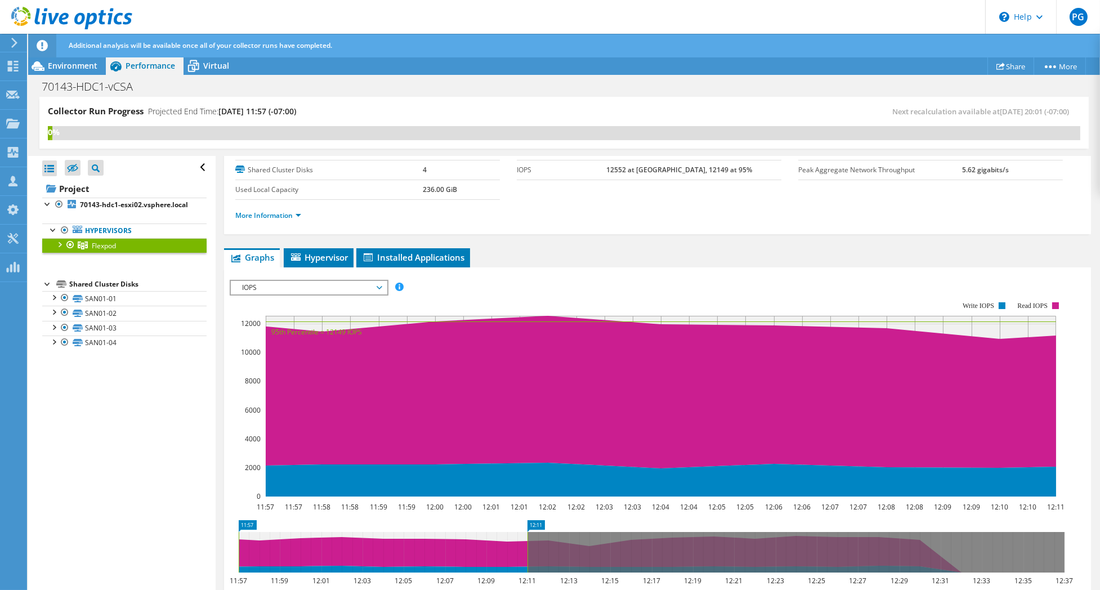
scroll to position [68, 0]
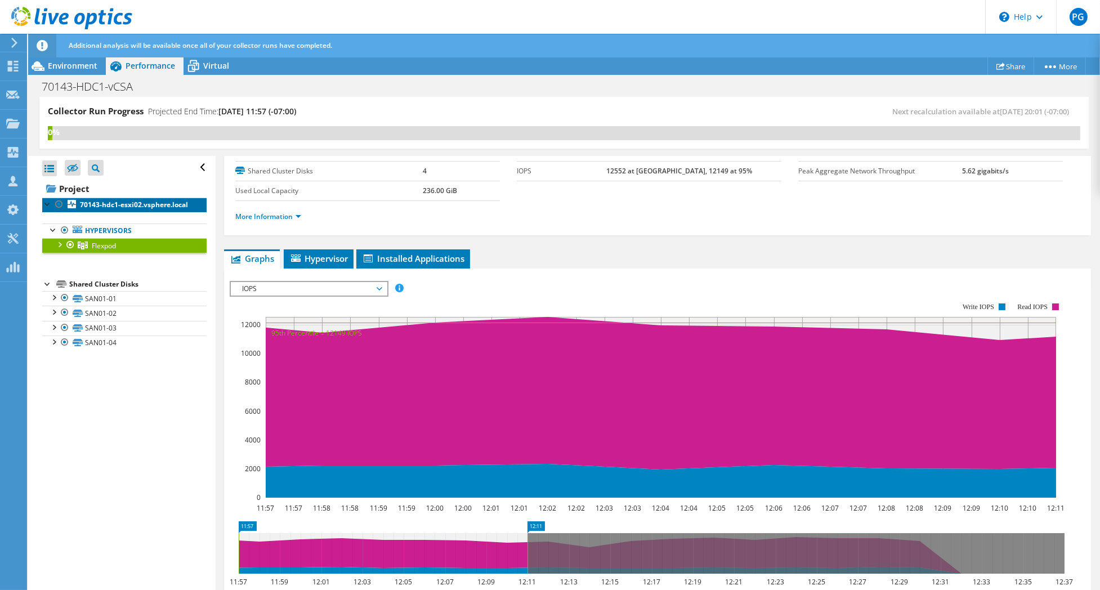
click at [102, 208] on b "70143-hdc1-esxi02.vsphere.local" at bounding box center [134, 205] width 108 height 10
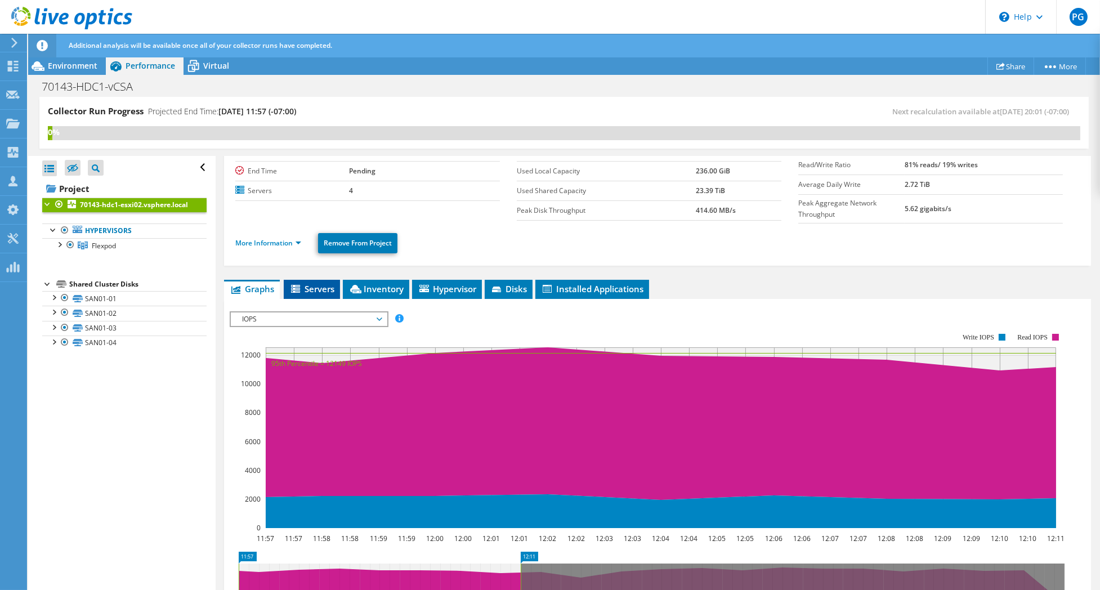
click at [321, 287] on span "Servers" at bounding box center [311, 288] width 45 height 11
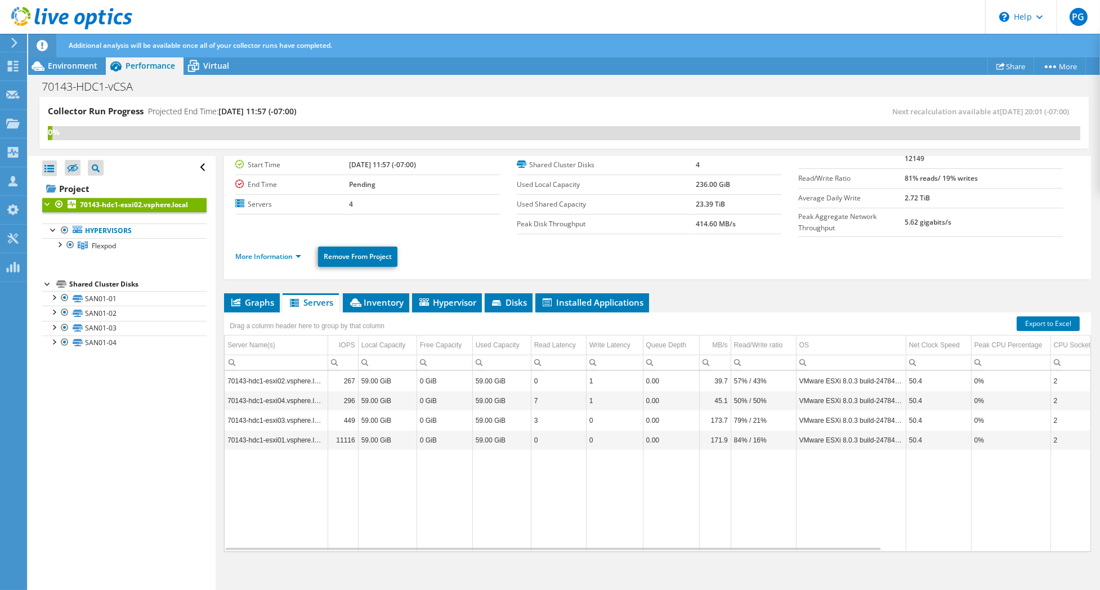
click at [289, 372] on td "70143-hdc1-esxi02.vsphere.local" at bounding box center [276, 381] width 103 height 20
click at [1000, 379] on td "0%" at bounding box center [1010, 381] width 79 height 20
click at [390, 298] on span "Inventory" at bounding box center [376, 302] width 55 height 11
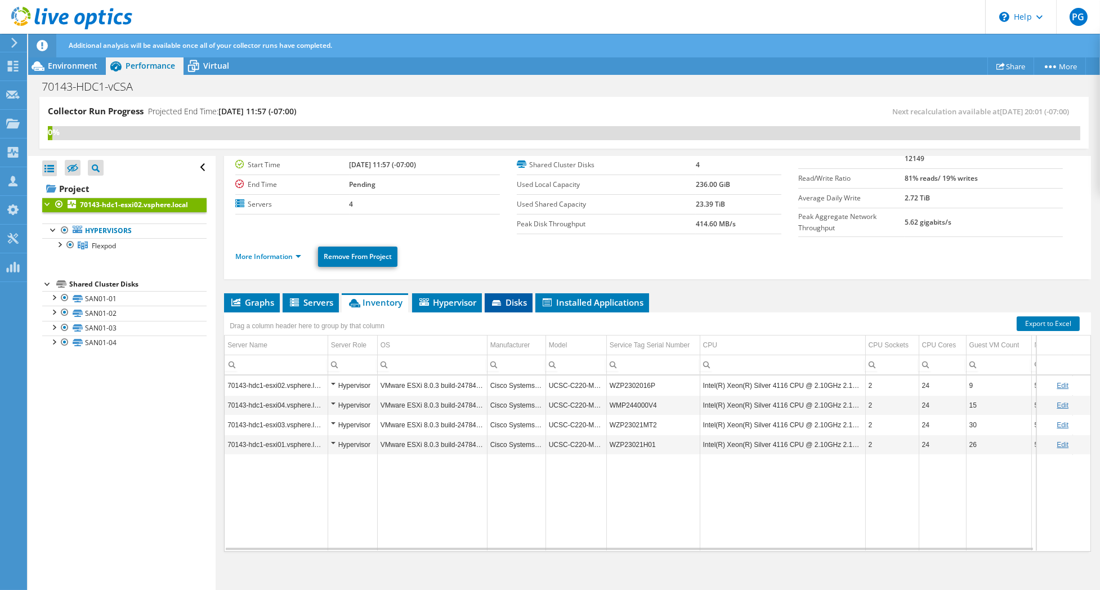
click at [511, 297] on span "Disks" at bounding box center [508, 302] width 37 height 11
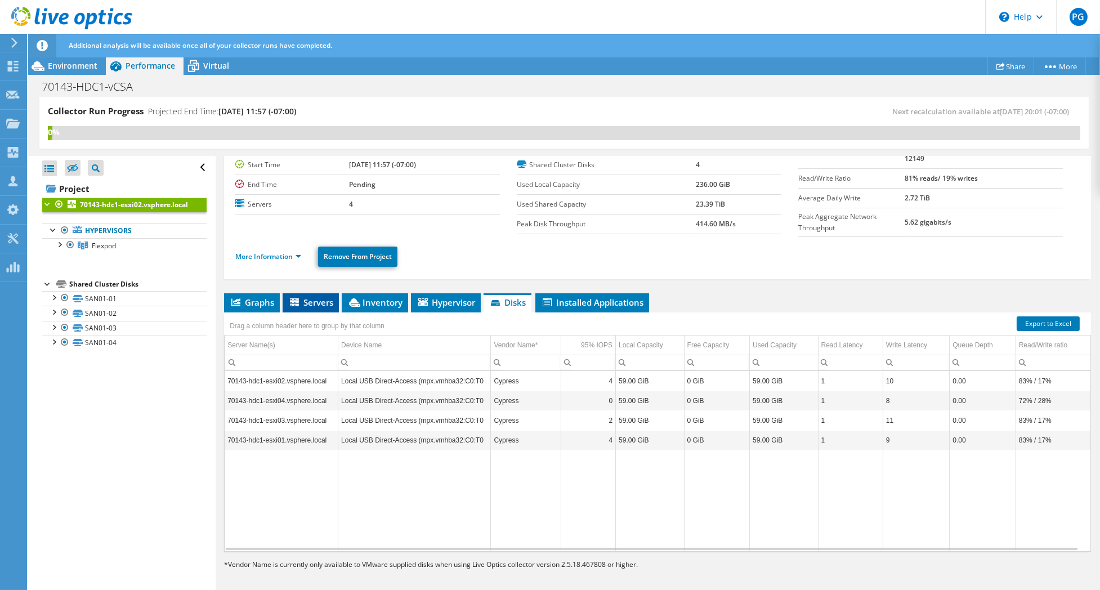
click at [322, 300] on span "Servers" at bounding box center [310, 302] width 45 height 11
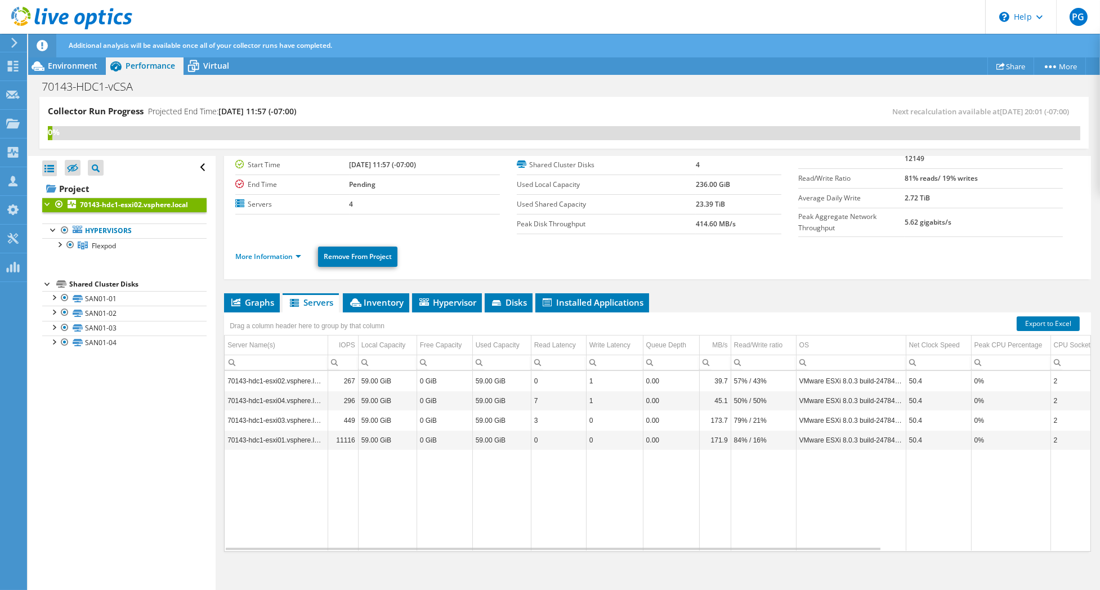
click at [287, 434] on td "70143-hdc1-esxi01.vsphere.local" at bounding box center [276, 440] width 103 height 20
click at [301, 252] on link "More Information" at bounding box center [268, 257] width 66 height 10
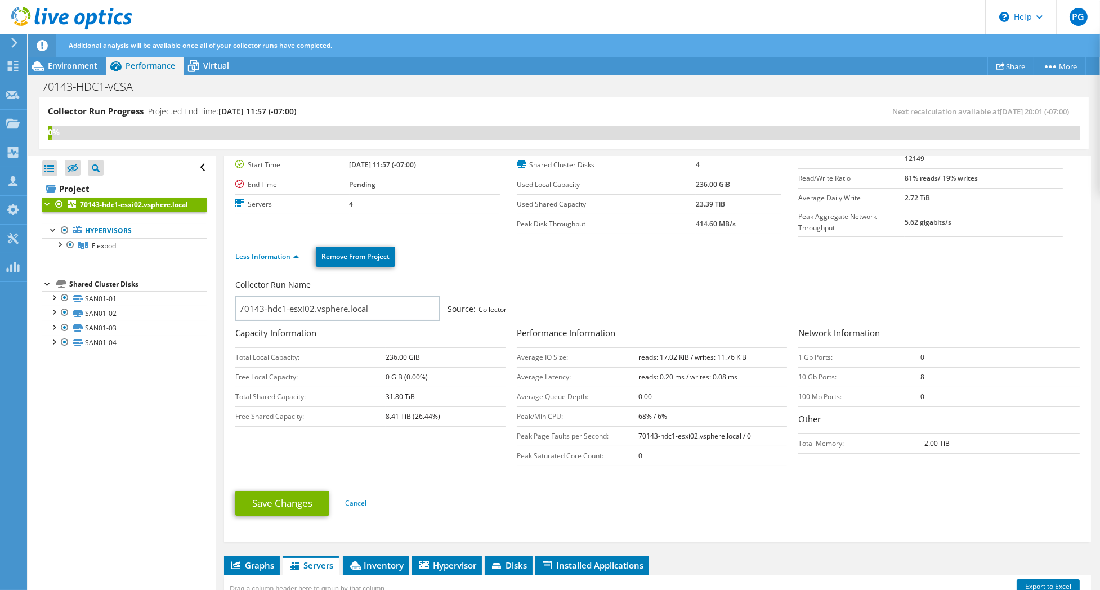
click at [300, 255] on li "Less Information" at bounding box center [270, 257] width 70 height 12
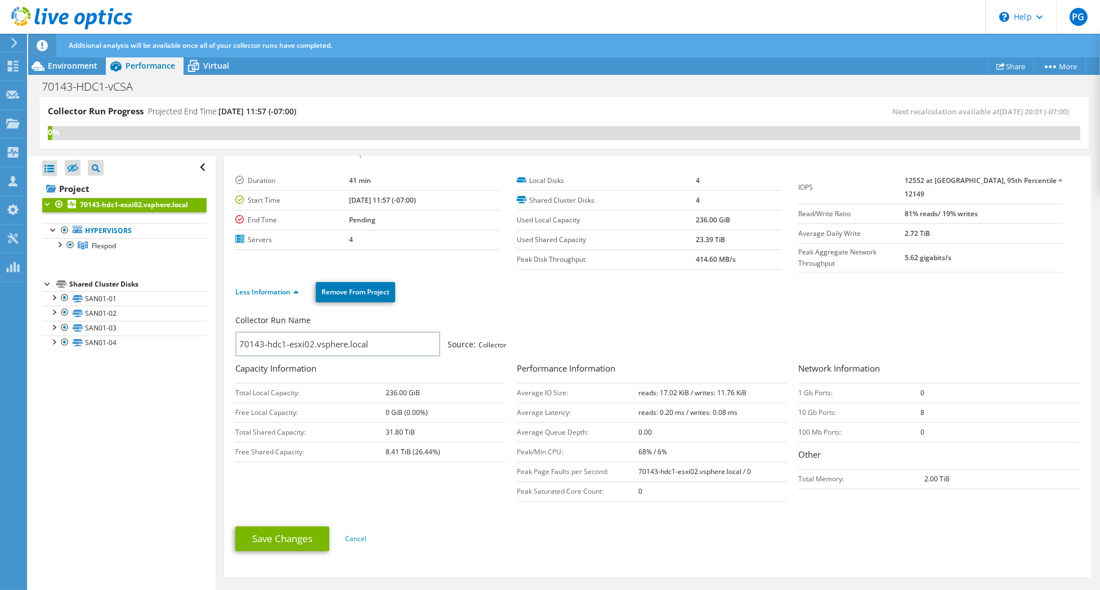
scroll to position [0, 0]
